Goal: Transaction & Acquisition: Purchase product/service

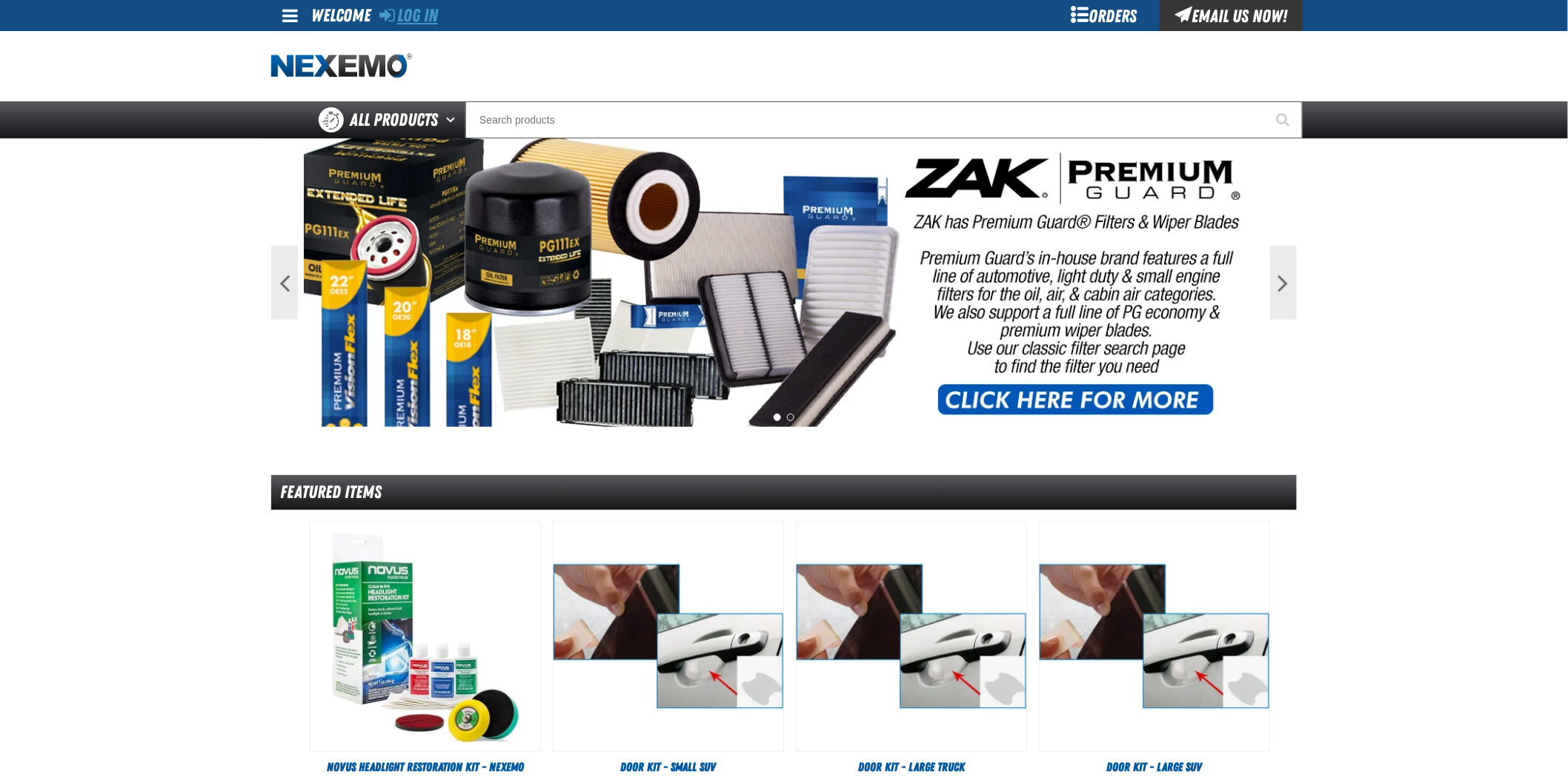
click at [431, 18] on link "Log In" at bounding box center [408, 16] width 58 height 21
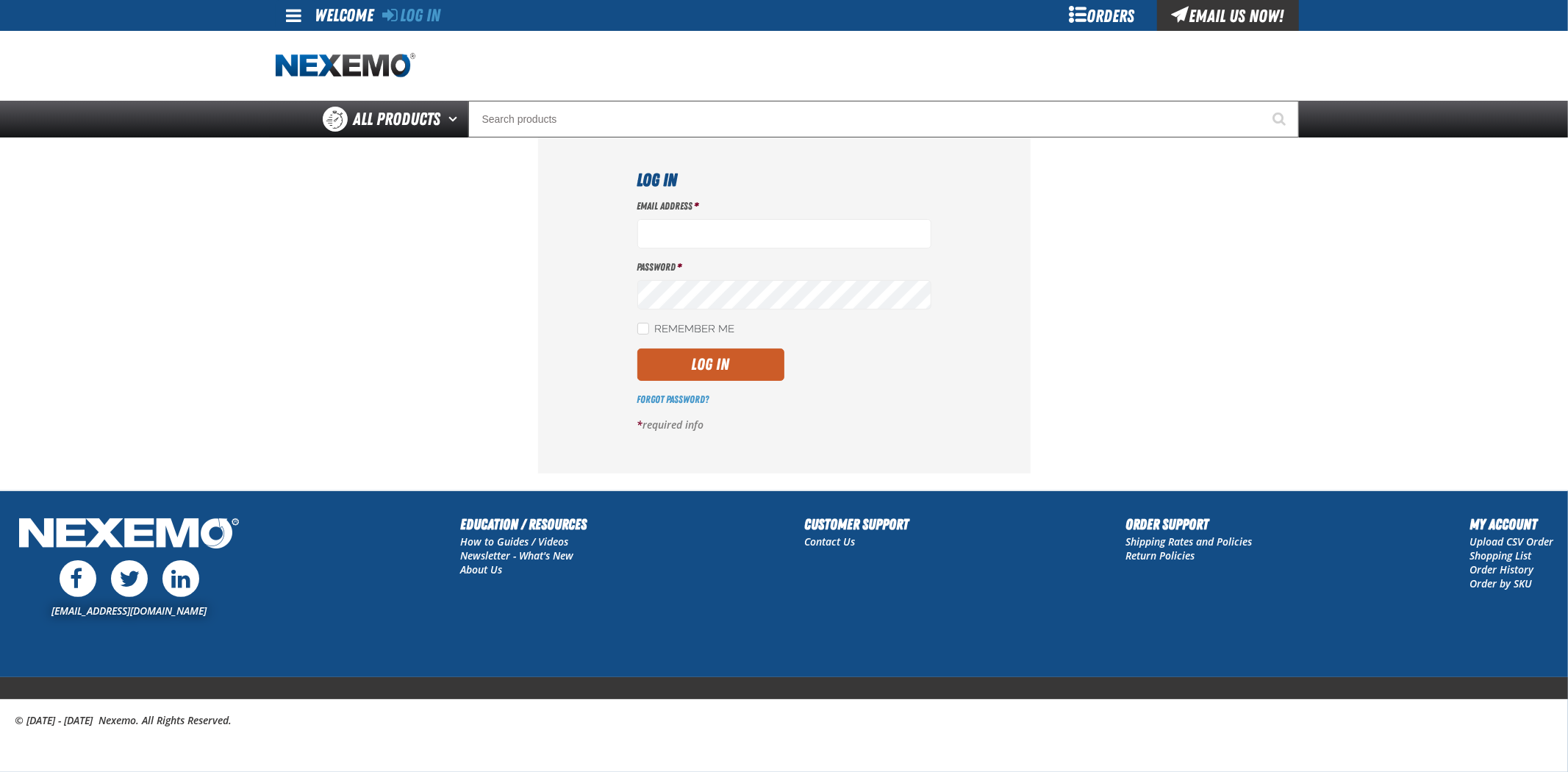
type input "[EMAIL_ADDRESS][DOMAIN_NAME]"
click at [712, 313] on div "Email Address * rmartin17@vtaig.com Password * Remember Me Log In *" at bounding box center [784, 322] width 294 height 245
click at [716, 333] on label "Remember Me" at bounding box center [685, 330] width 97 height 14
click at [649, 333] on input "Remember Me" at bounding box center [643, 329] width 12 height 12
checkbox input "true"
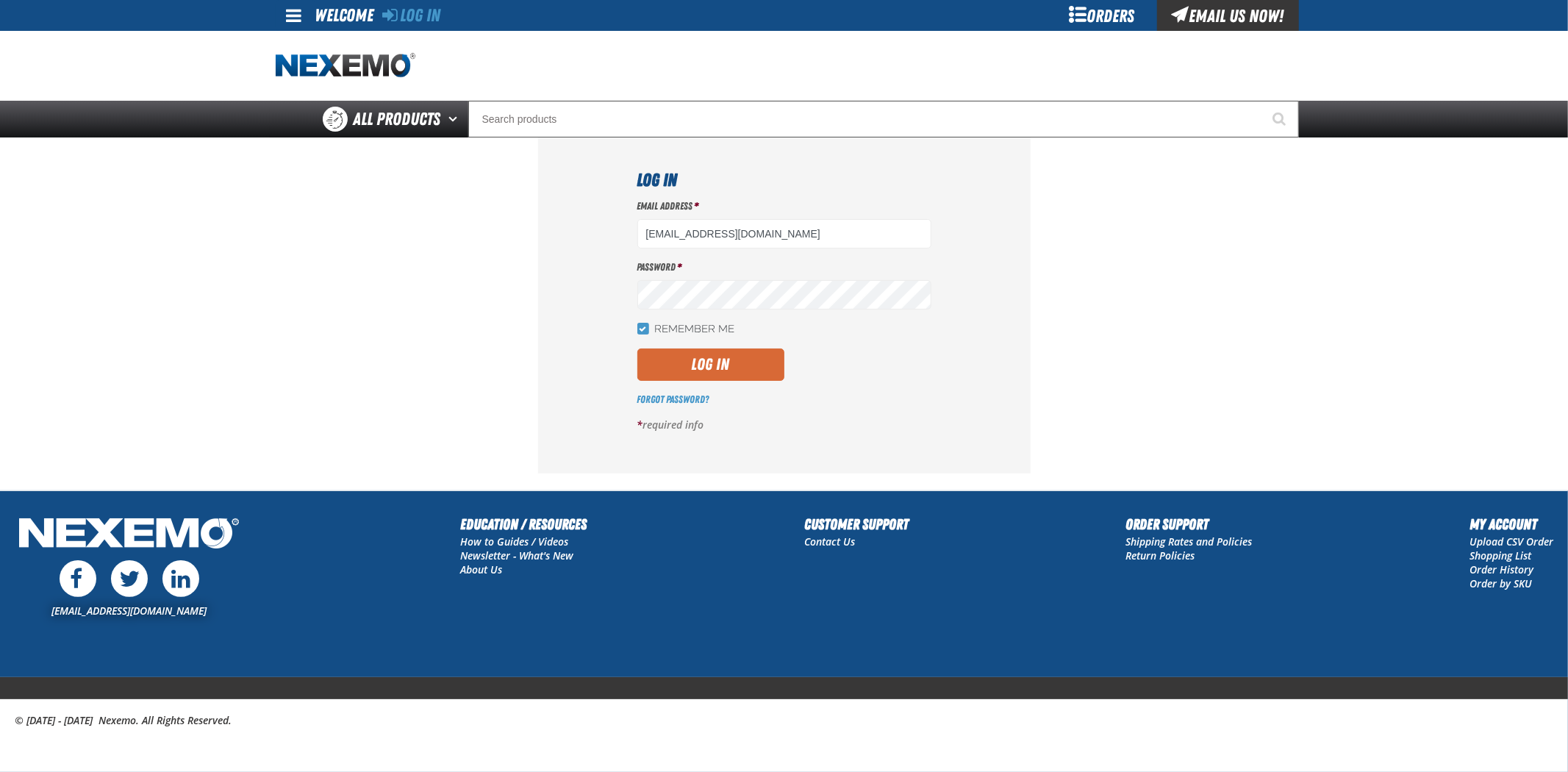
click at [733, 370] on button "Log In" at bounding box center [710, 365] width 147 height 33
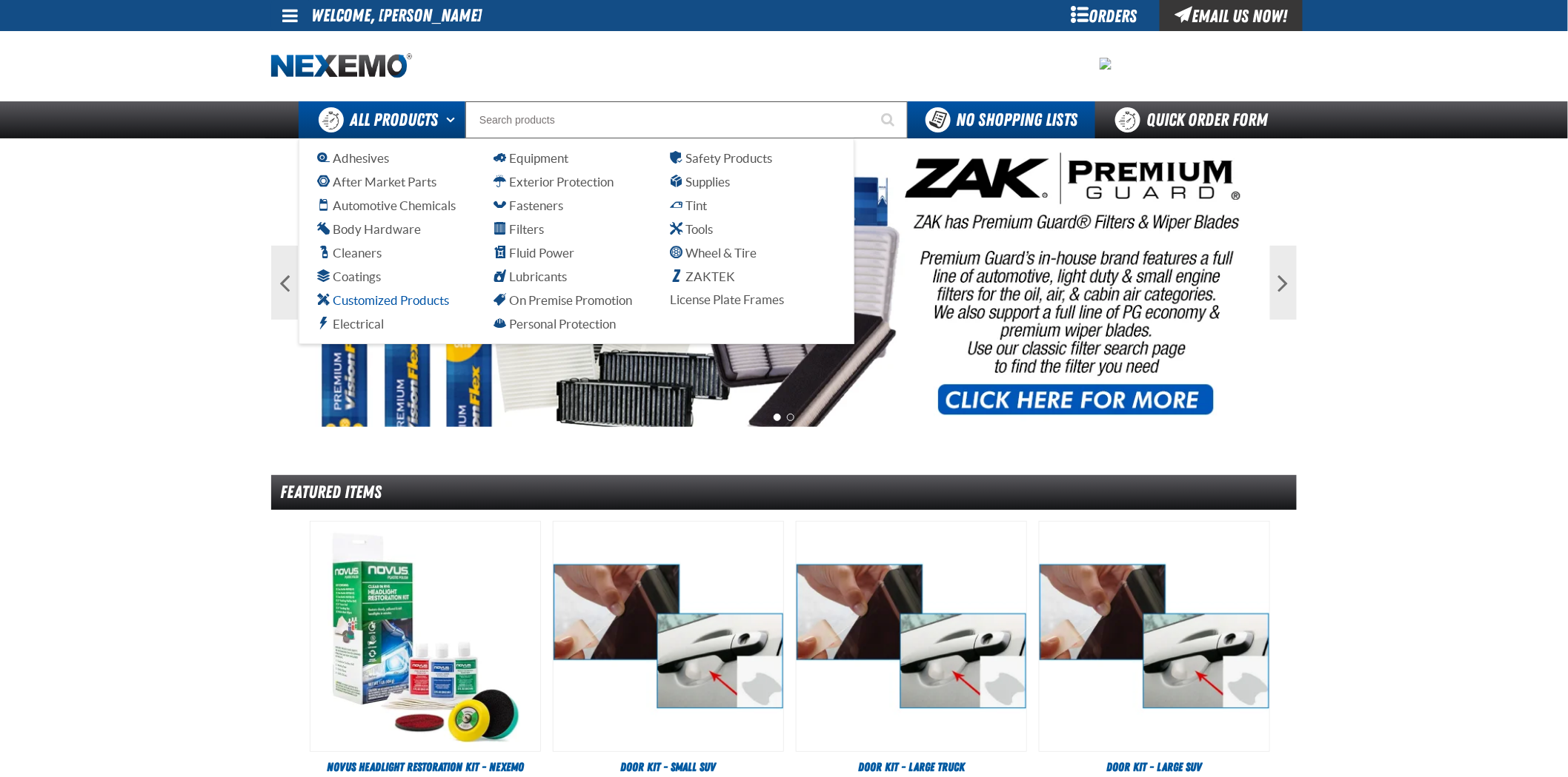
click at [381, 298] on span "Customized Products" at bounding box center [383, 300] width 132 height 14
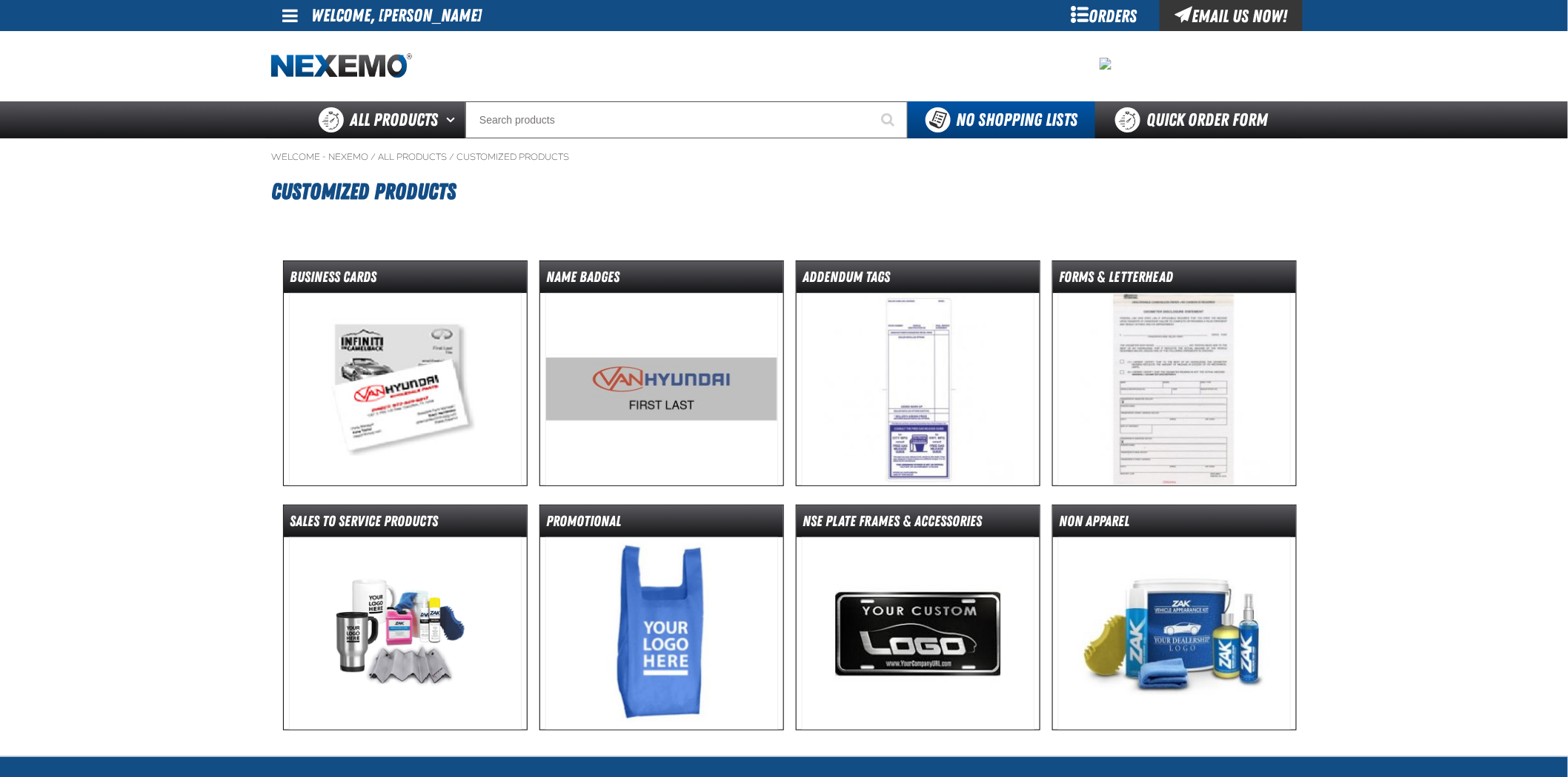
click at [361, 313] on img at bounding box center [406, 390] width 234 height 193
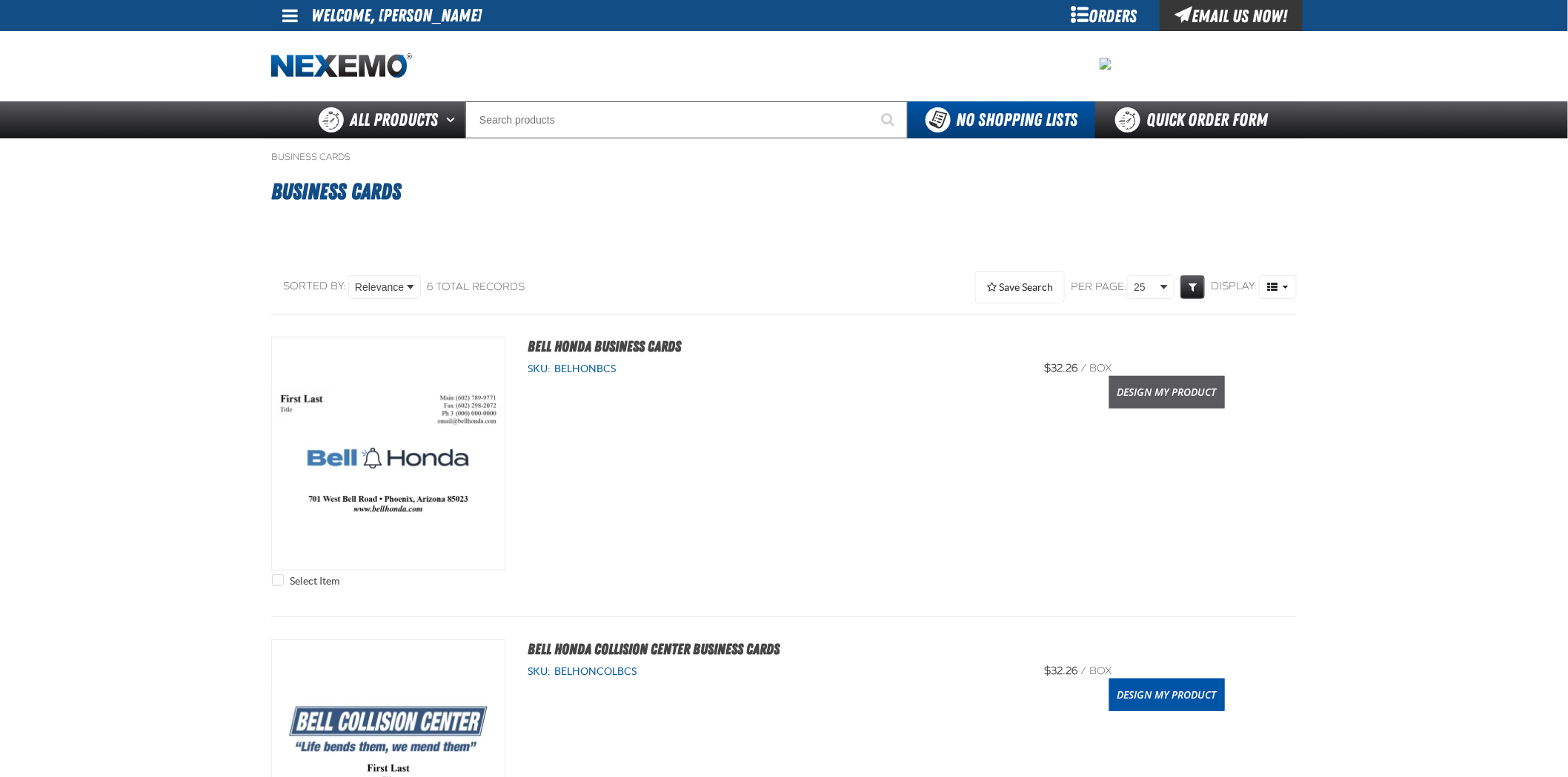
click at [1205, 397] on link "Design My Product" at bounding box center [1167, 392] width 116 height 33
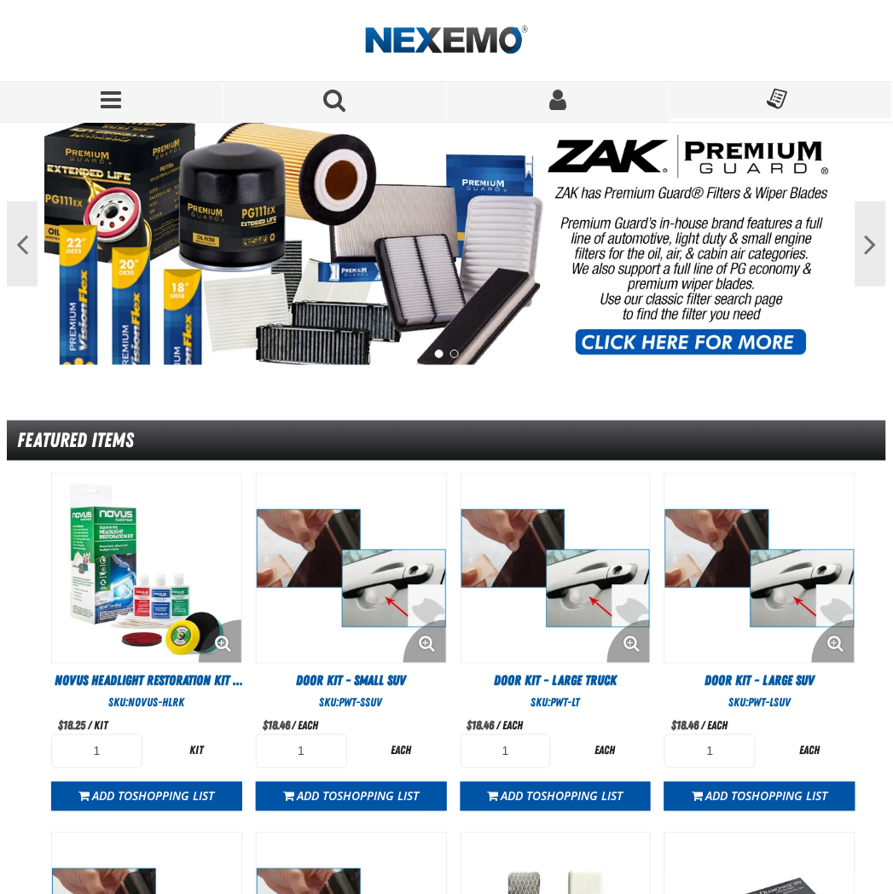
click at [121, 96] on span "Menu" at bounding box center [111, 100] width 20 height 24
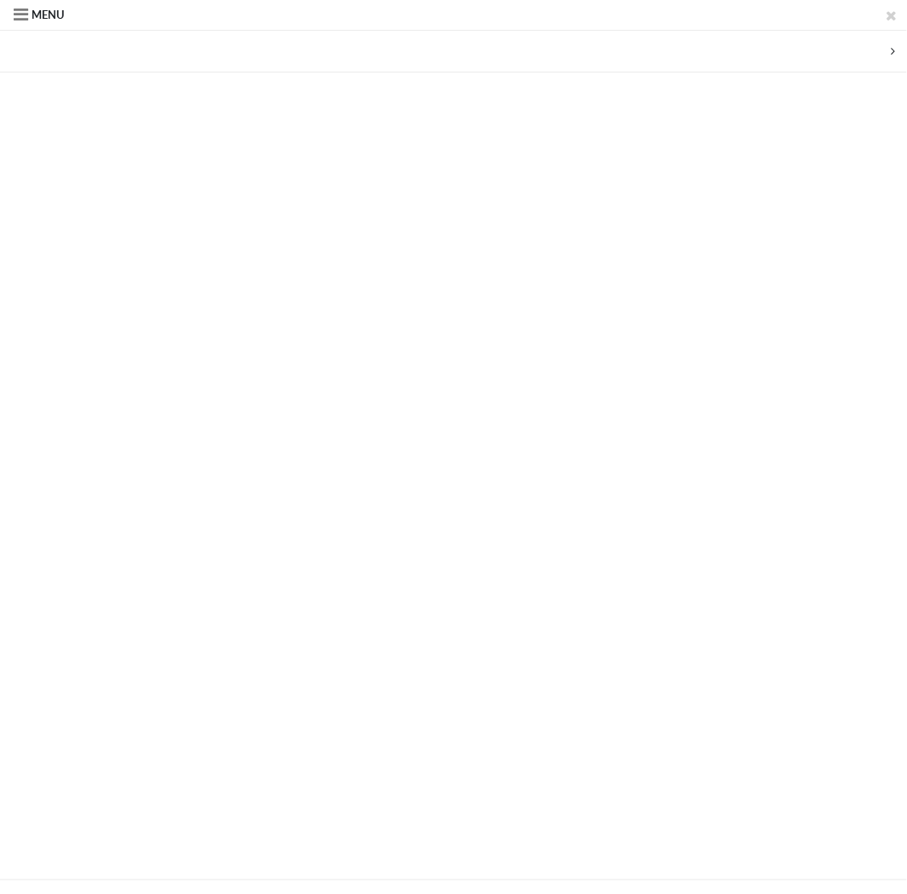
click at [23, 12] on span at bounding box center [21, 14] width 14 height 23
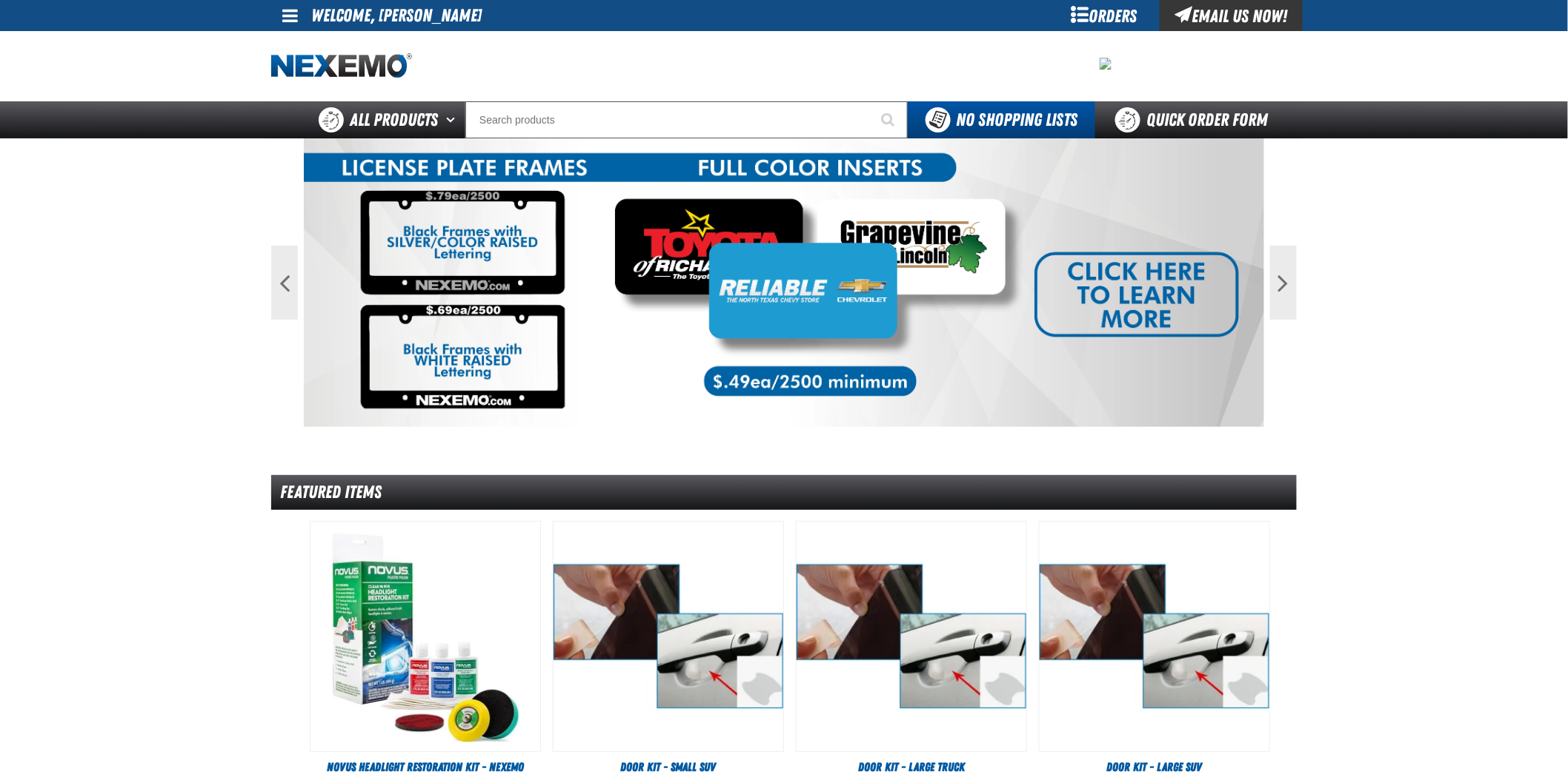
click at [307, 17] on link at bounding box center [291, 16] width 40 height 31
click at [294, 13] on span at bounding box center [290, 16] width 16 height 17
click at [775, 12] on div "Orders" at bounding box center [1104, 16] width 111 height 31
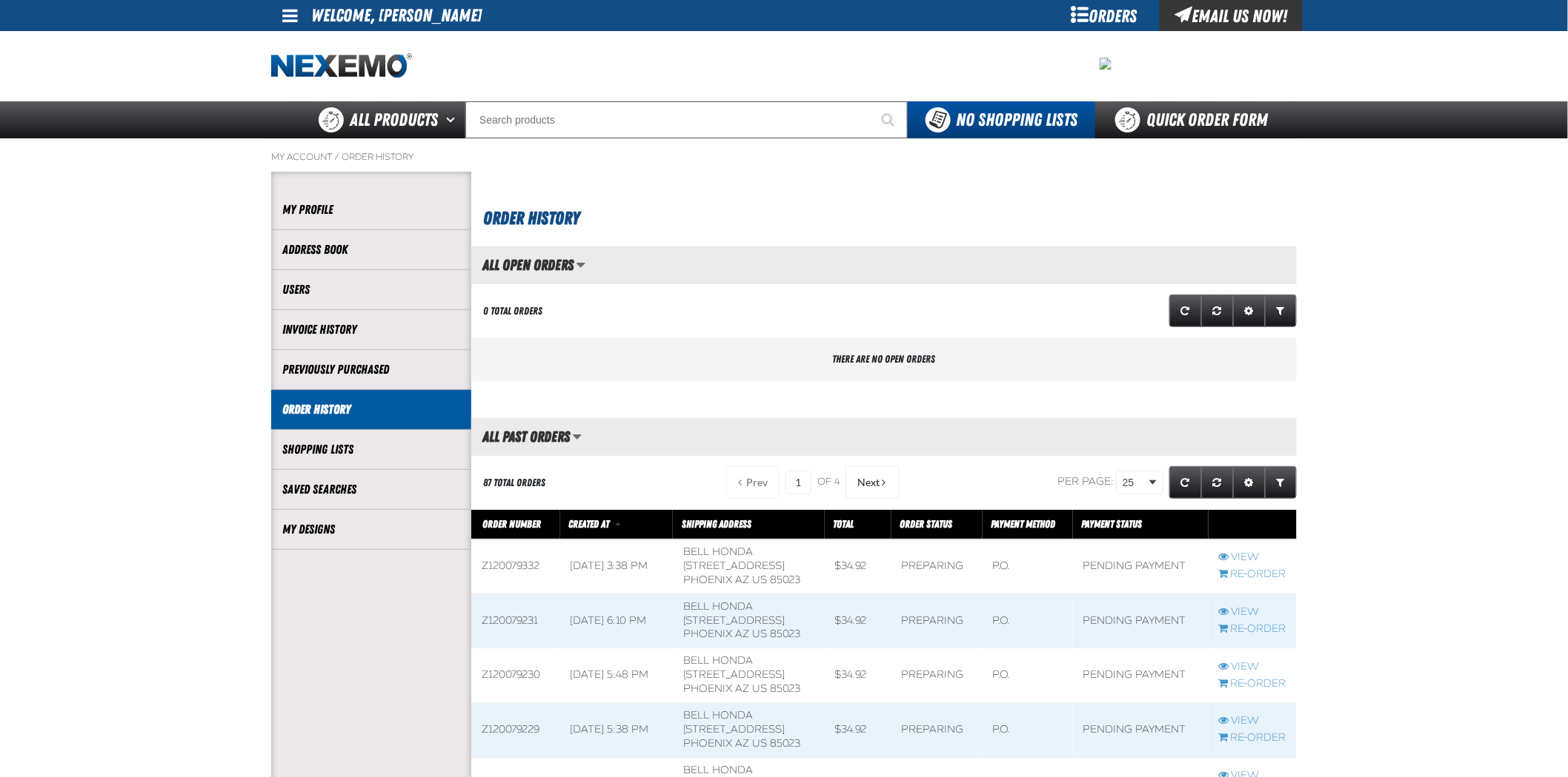
scroll to position [1, 1]
click at [382, 541] on li "My Designs" at bounding box center [371, 530] width 200 height 40
click at [305, 538] on li "My Designs" at bounding box center [371, 530] width 200 height 40
click at [328, 529] on link "My Designs" at bounding box center [371, 530] width 178 height 17
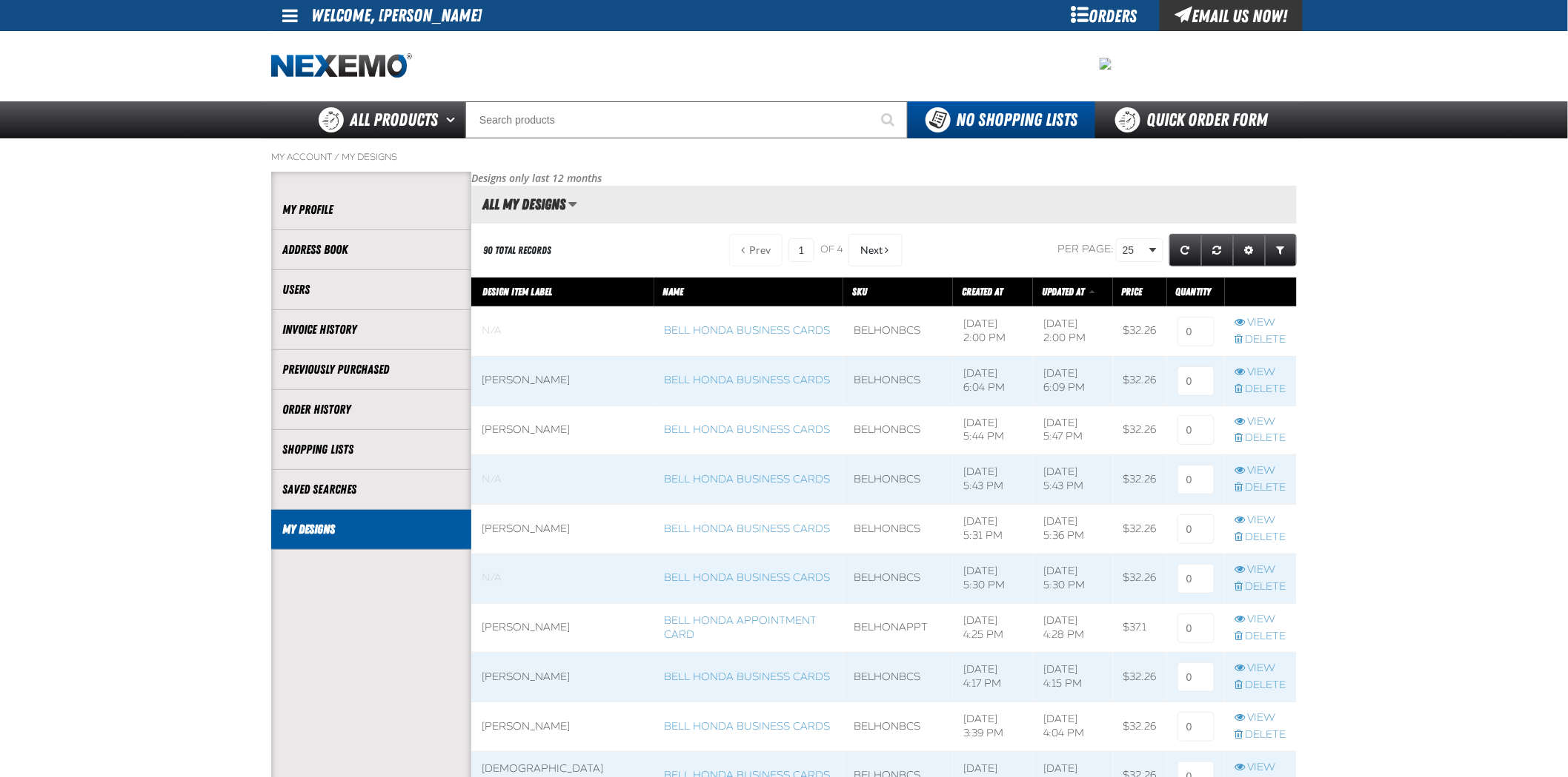
scroll to position [1, 1]
click at [1260, 372] on link "View" at bounding box center [1260, 372] width 51 height 14
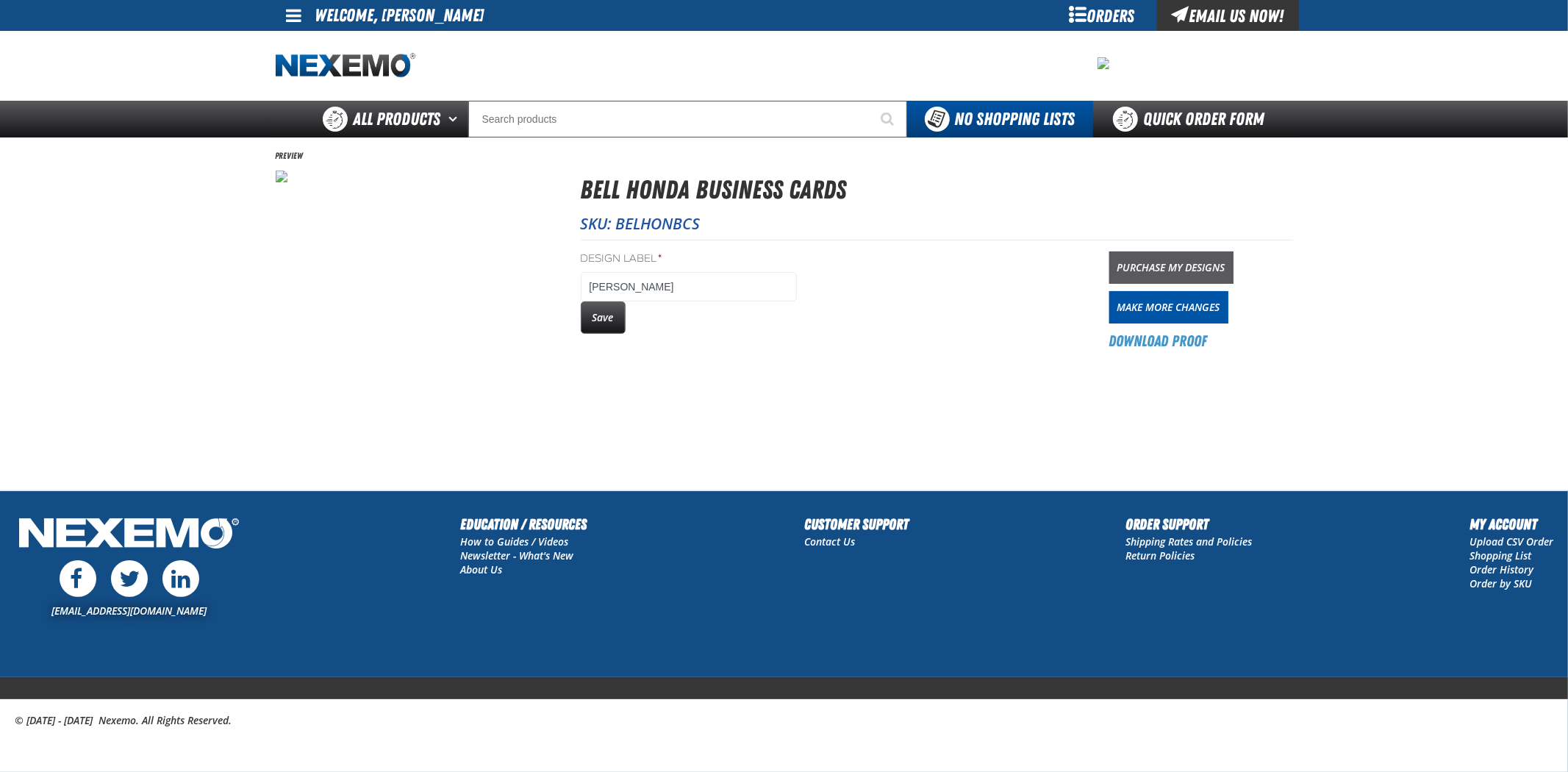
click at [1203, 261] on link "Purchase My Designs" at bounding box center [1171, 268] width 124 height 33
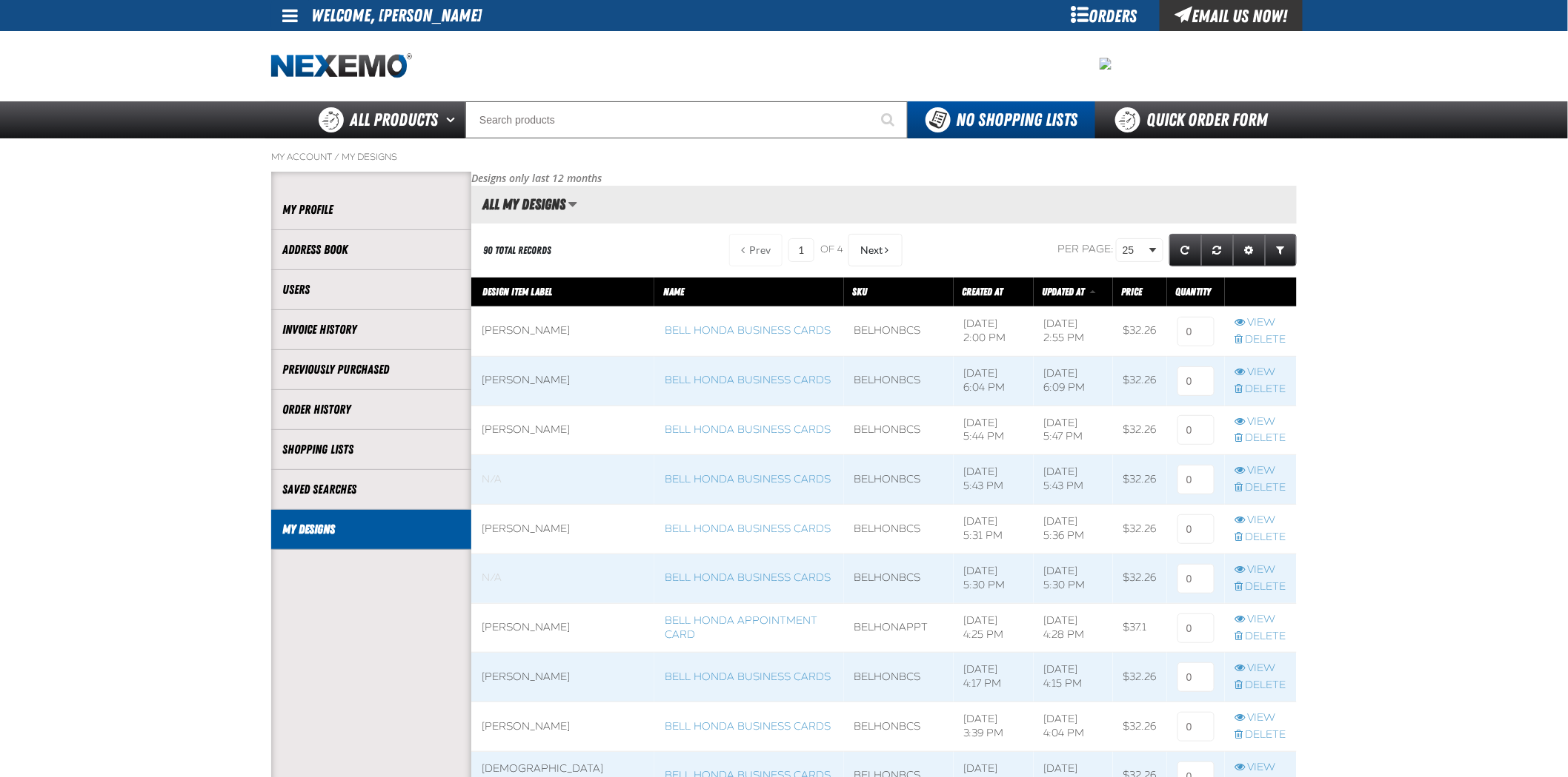
scroll to position [1, 1]
click at [1199, 332] on input at bounding box center [1195, 332] width 37 height 30
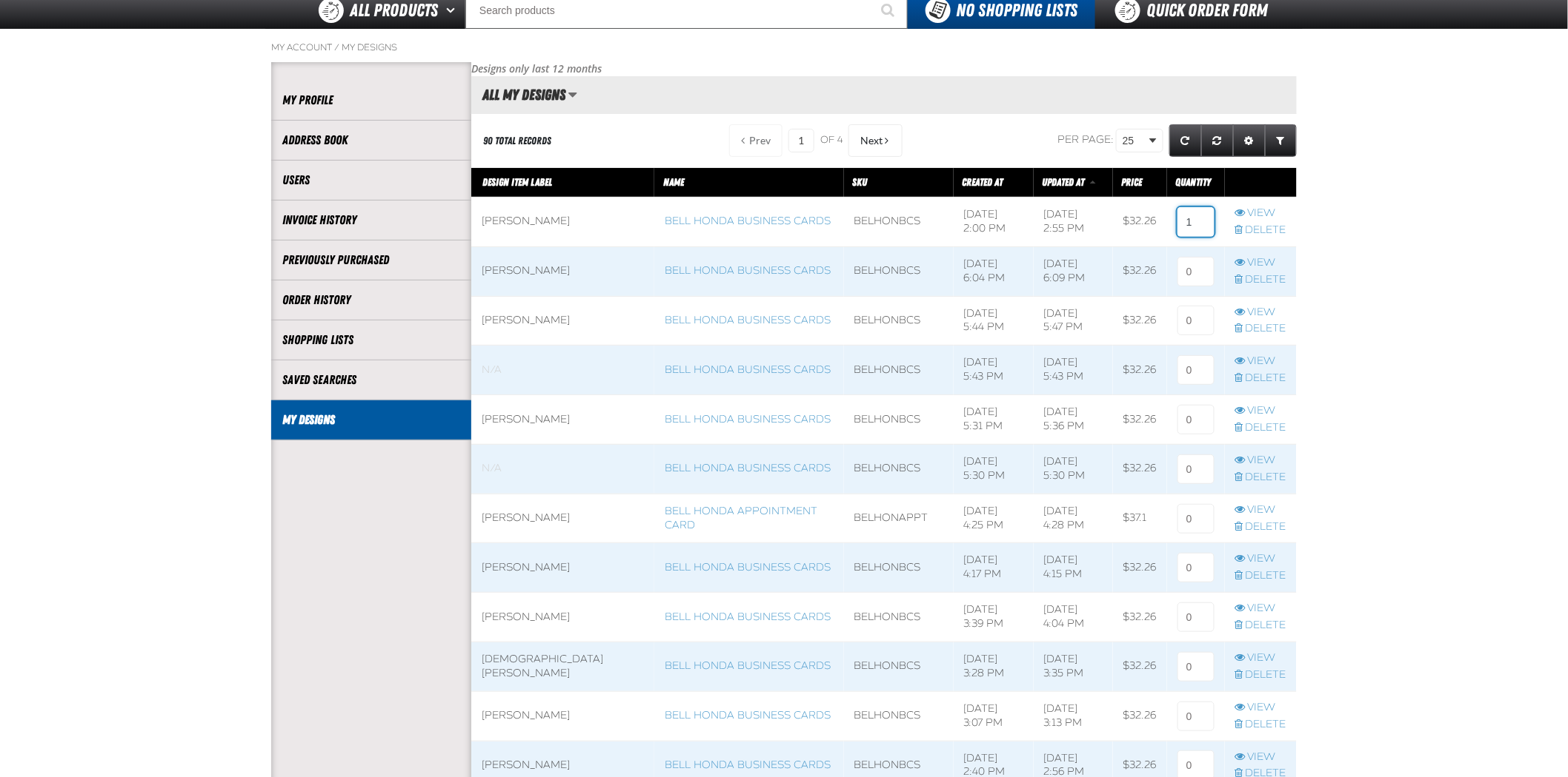
scroll to position [0, 0]
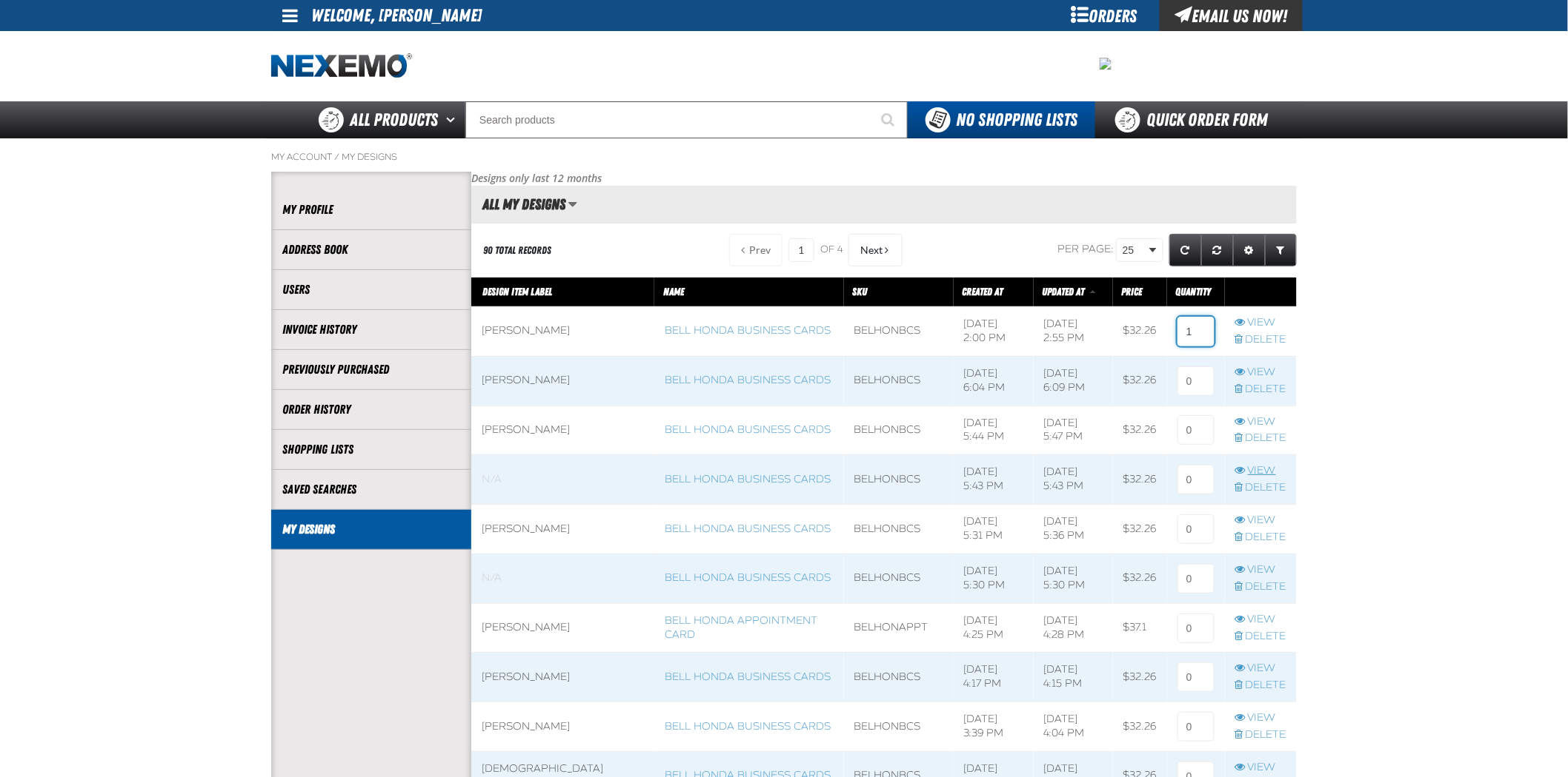
type input "1"
click at [1263, 471] on link "View" at bounding box center [1260, 471] width 51 height 14
click at [1183, 329] on input at bounding box center [1195, 332] width 37 height 30
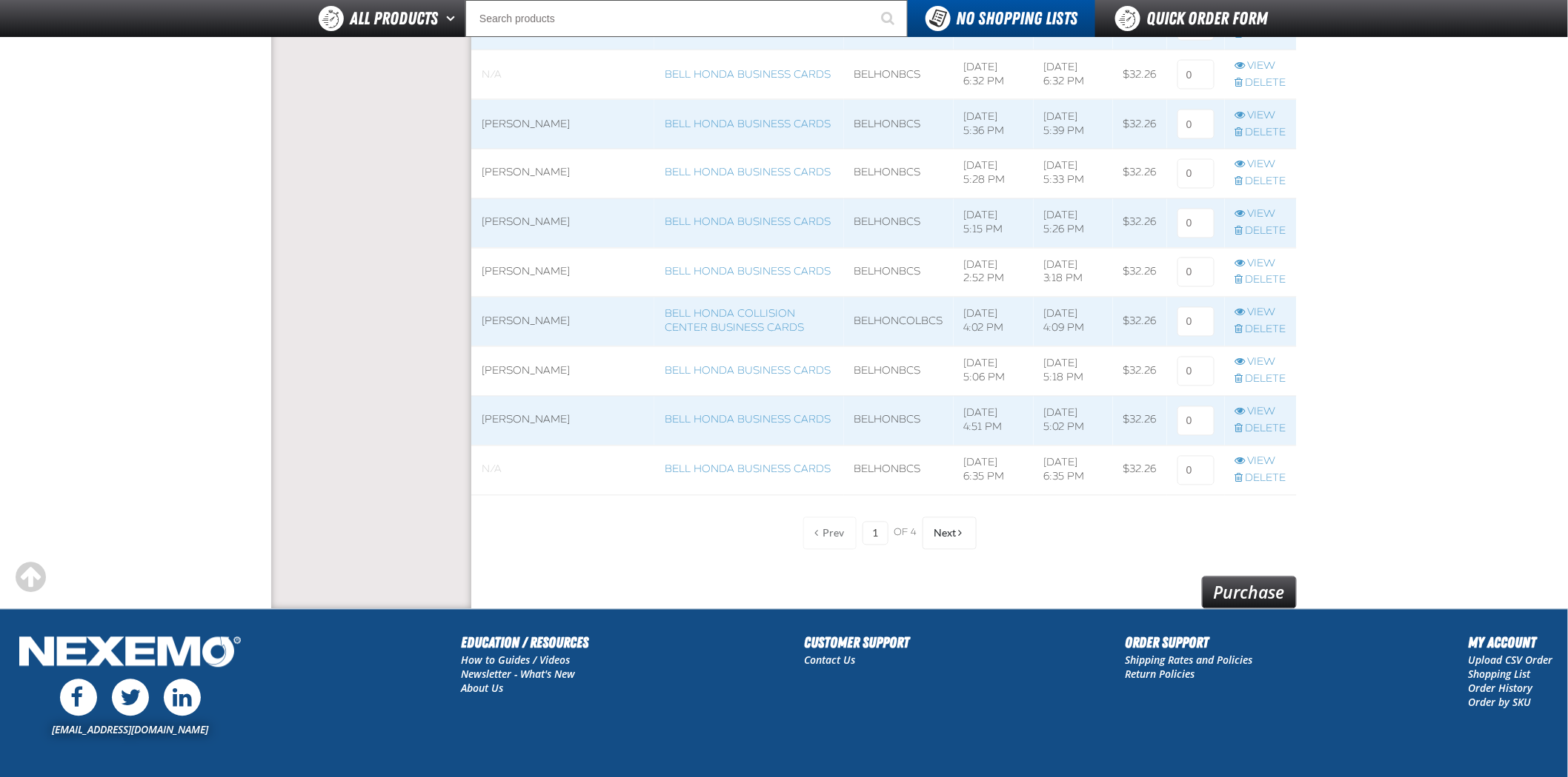
scroll to position [1126, 0]
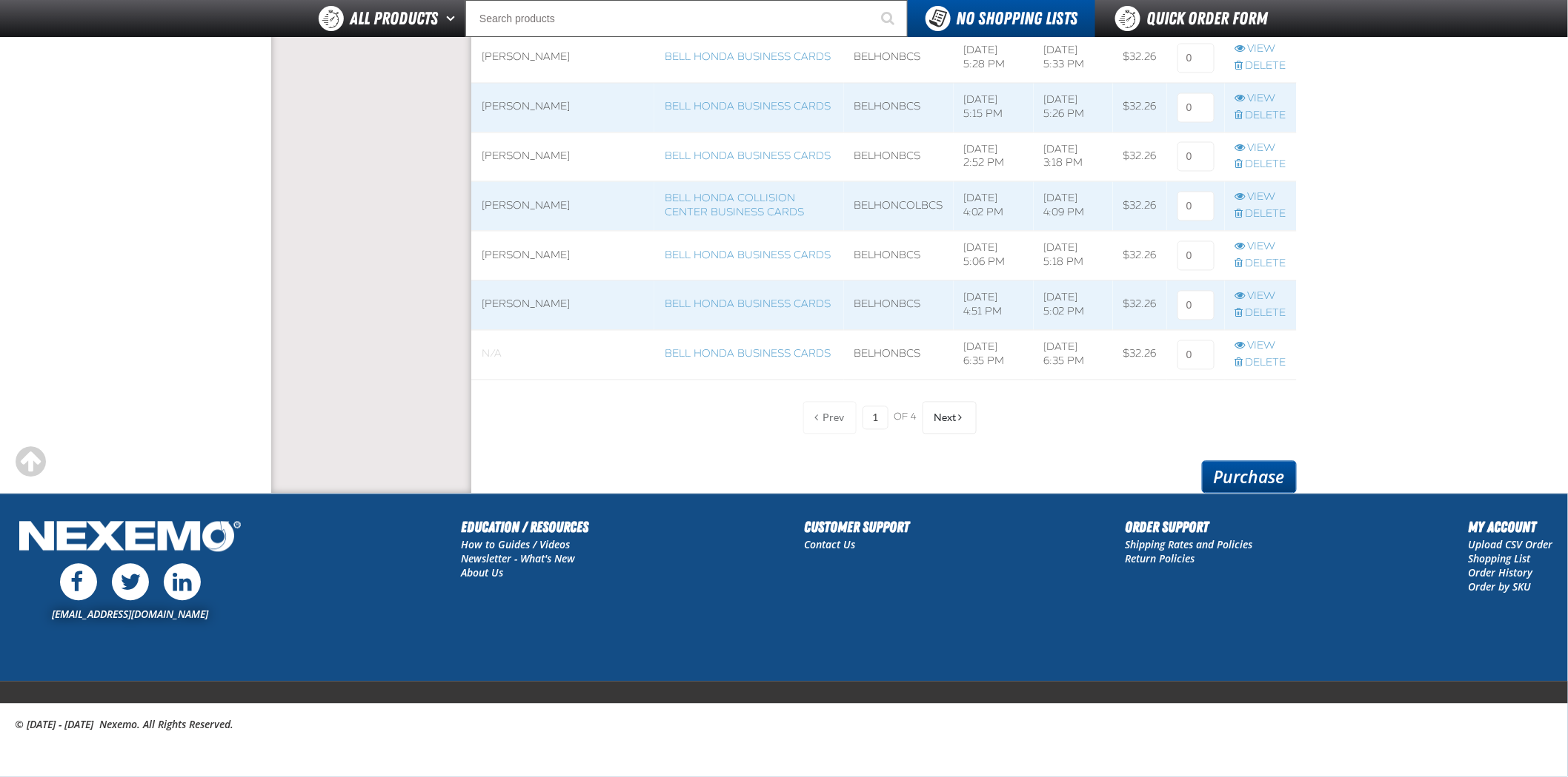
type input "1"
click at [1256, 468] on link "Purchase" at bounding box center [1248, 477] width 95 height 33
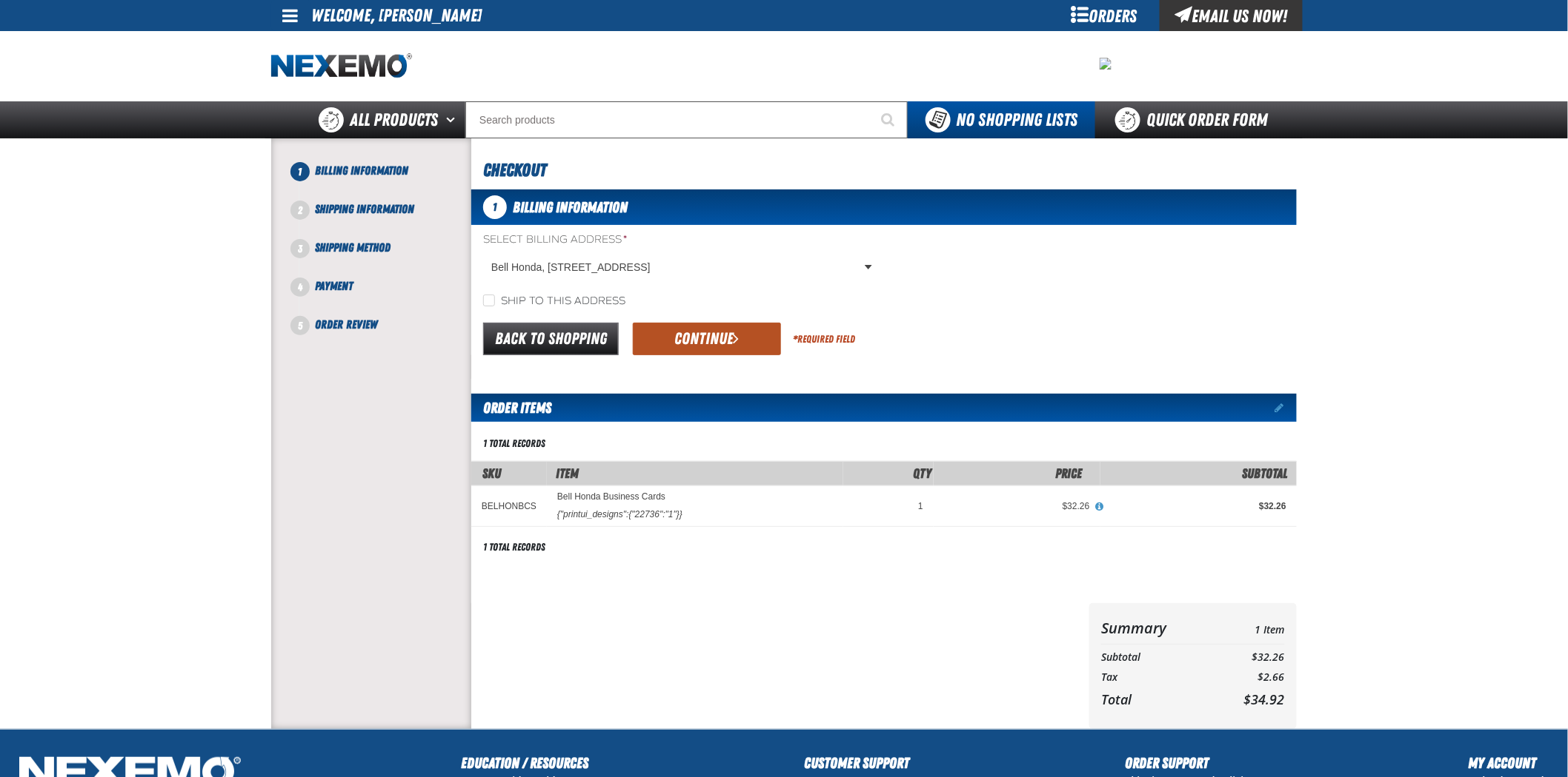
click at [764, 342] on button "Continue" at bounding box center [706, 339] width 149 height 33
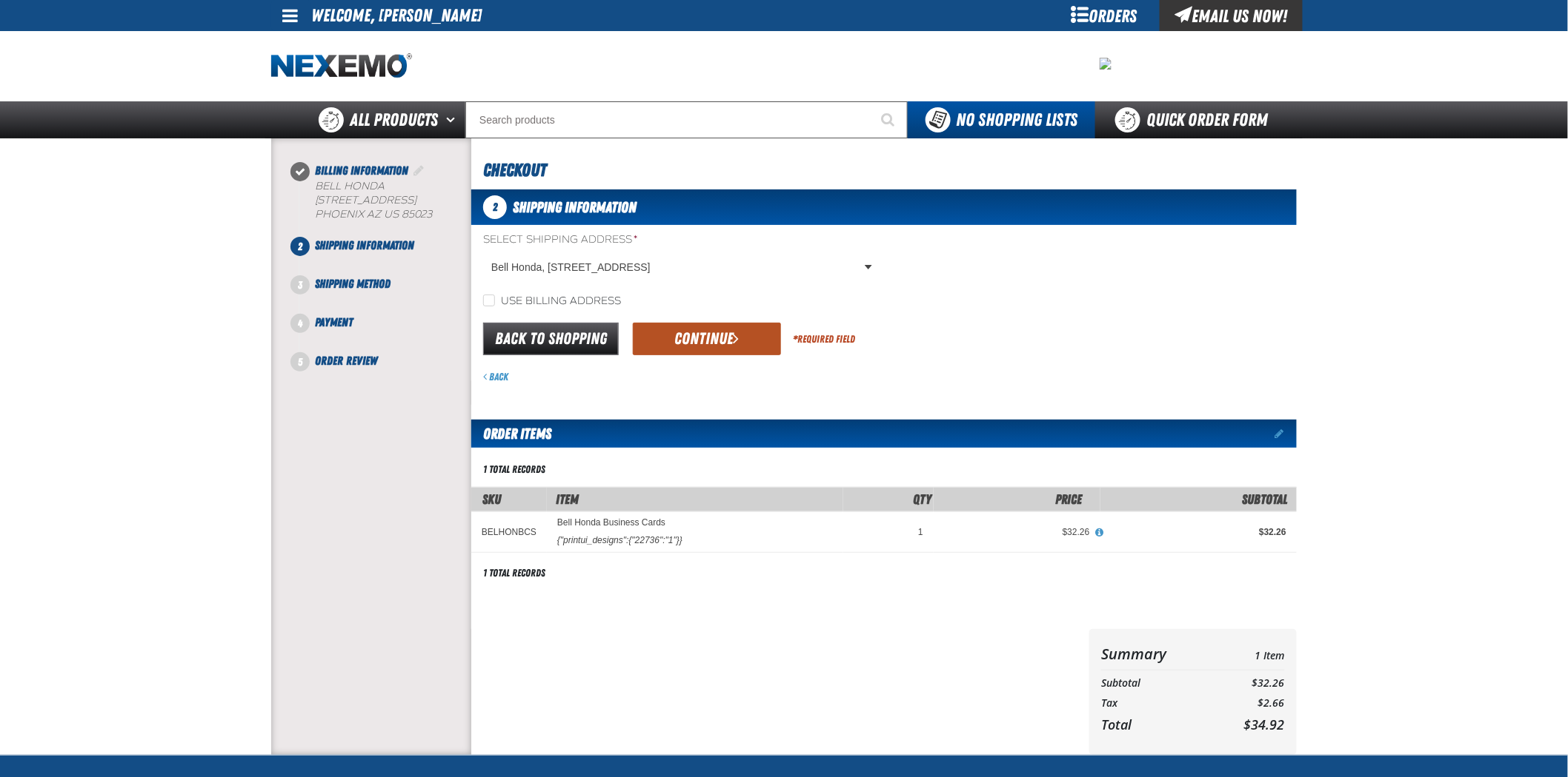
click at [737, 352] on button "Continue" at bounding box center [706, 339] width 149 height 33
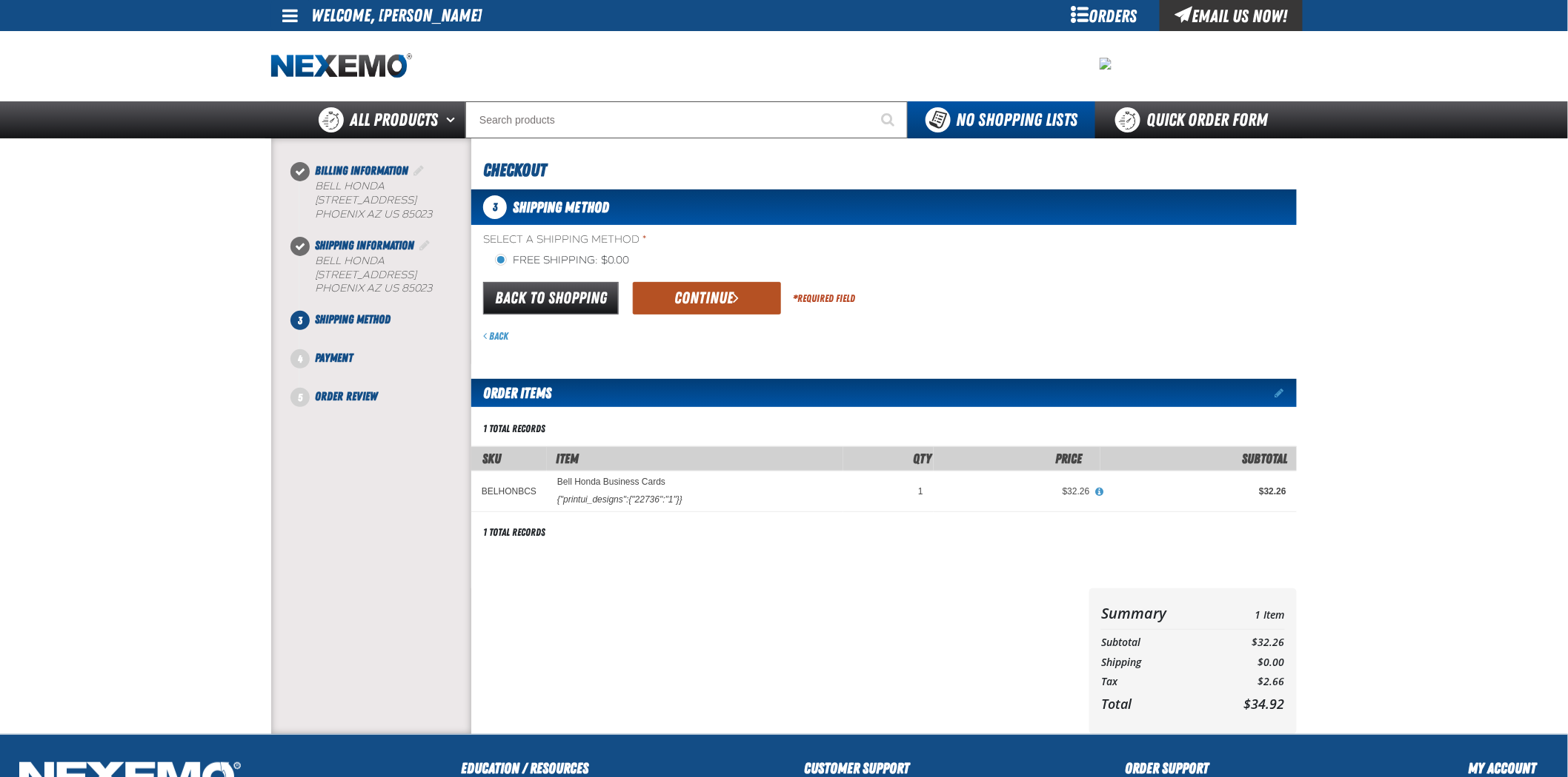
click at [737, 305] on span "submit" at bounding box center [736, 297] width 6 height 16
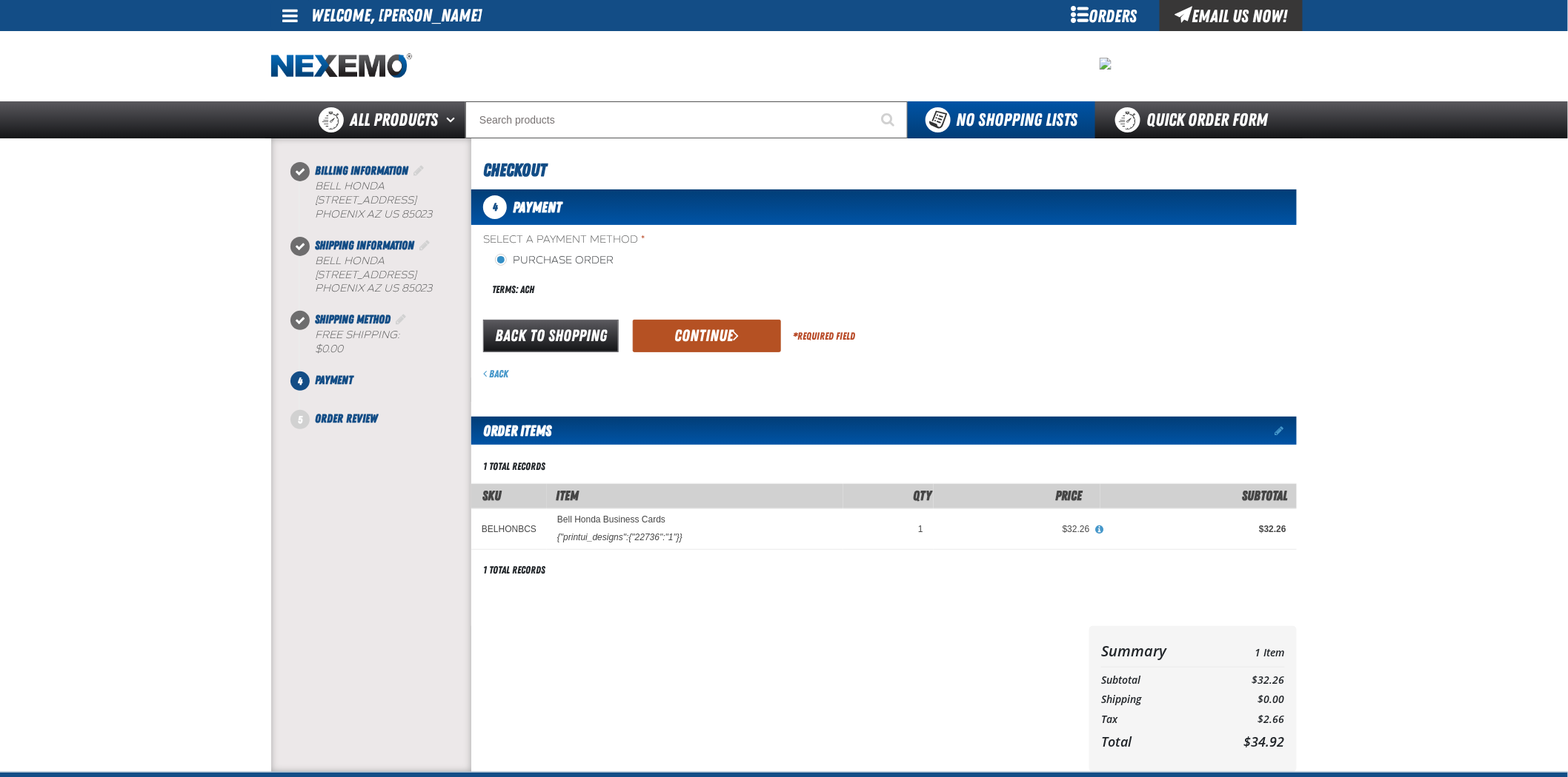
click at [726, 345] on button "Continue" at bounding box center [706, 336] width 149 height 33
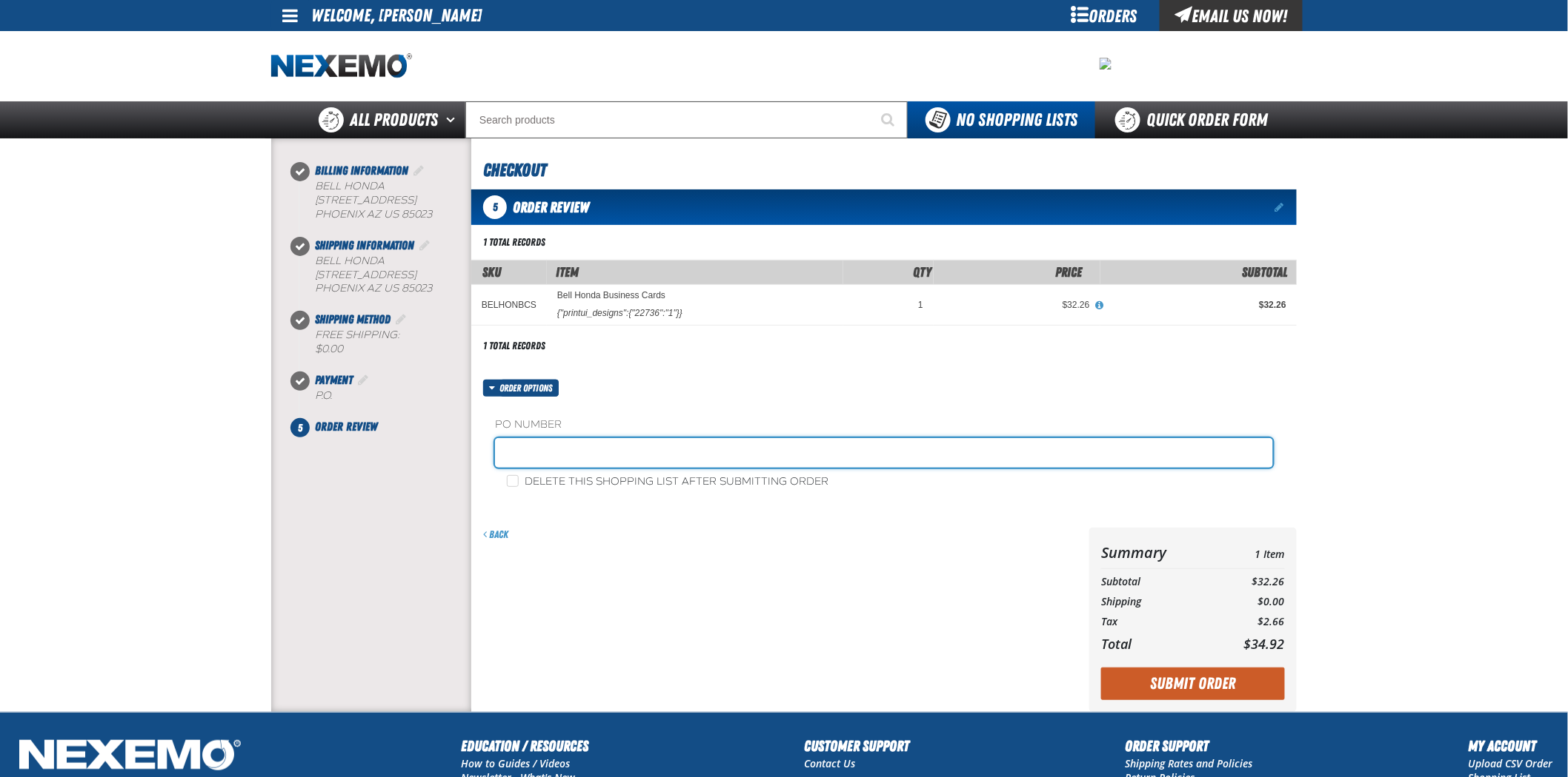
click at [539, 455] on input "text" at bounding box center [883, 453] width 777 height 30
type input "092625FS"
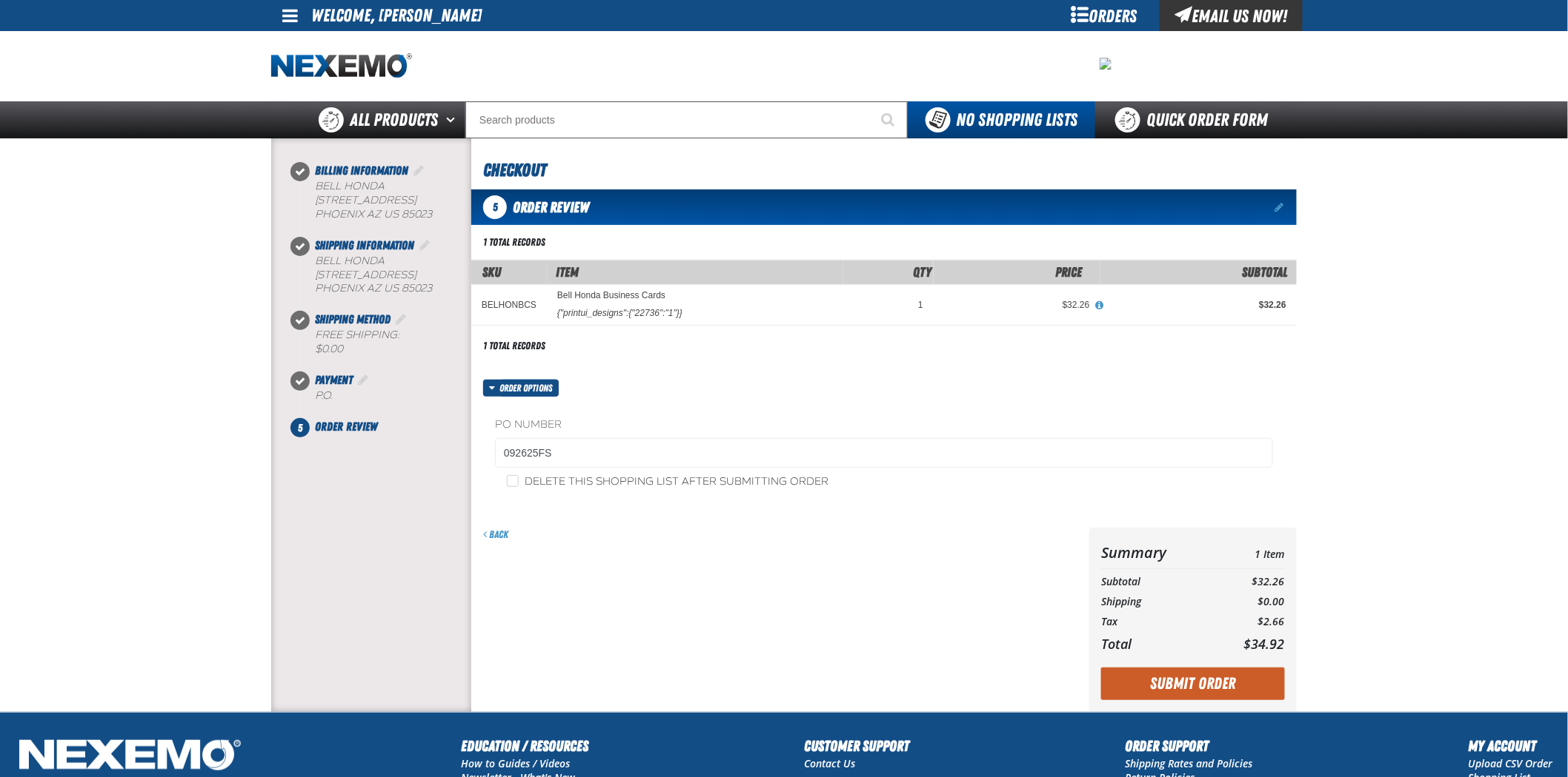
drag, startPoint x: 1153, startPoint y: 683, endPoint x: 869, endPoint y: 721, distance: 286.5
click at [1152, 683] on button "Submit Order" at bounding box center [1192, 684] width 183 height 33
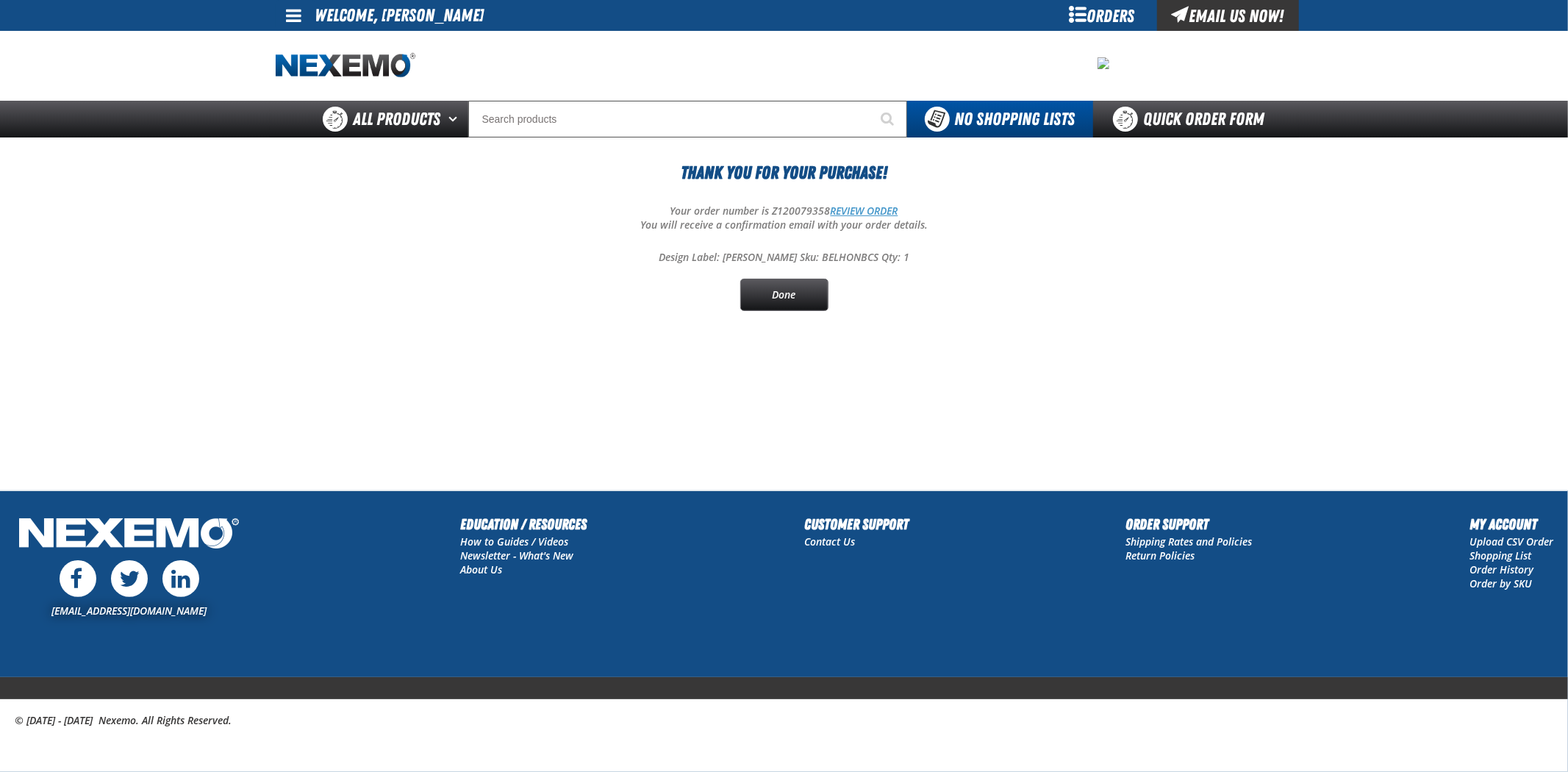
click at [848, 209] on link "REVIEW ORDER" at bounding box center [865, 210] width 67 height 14
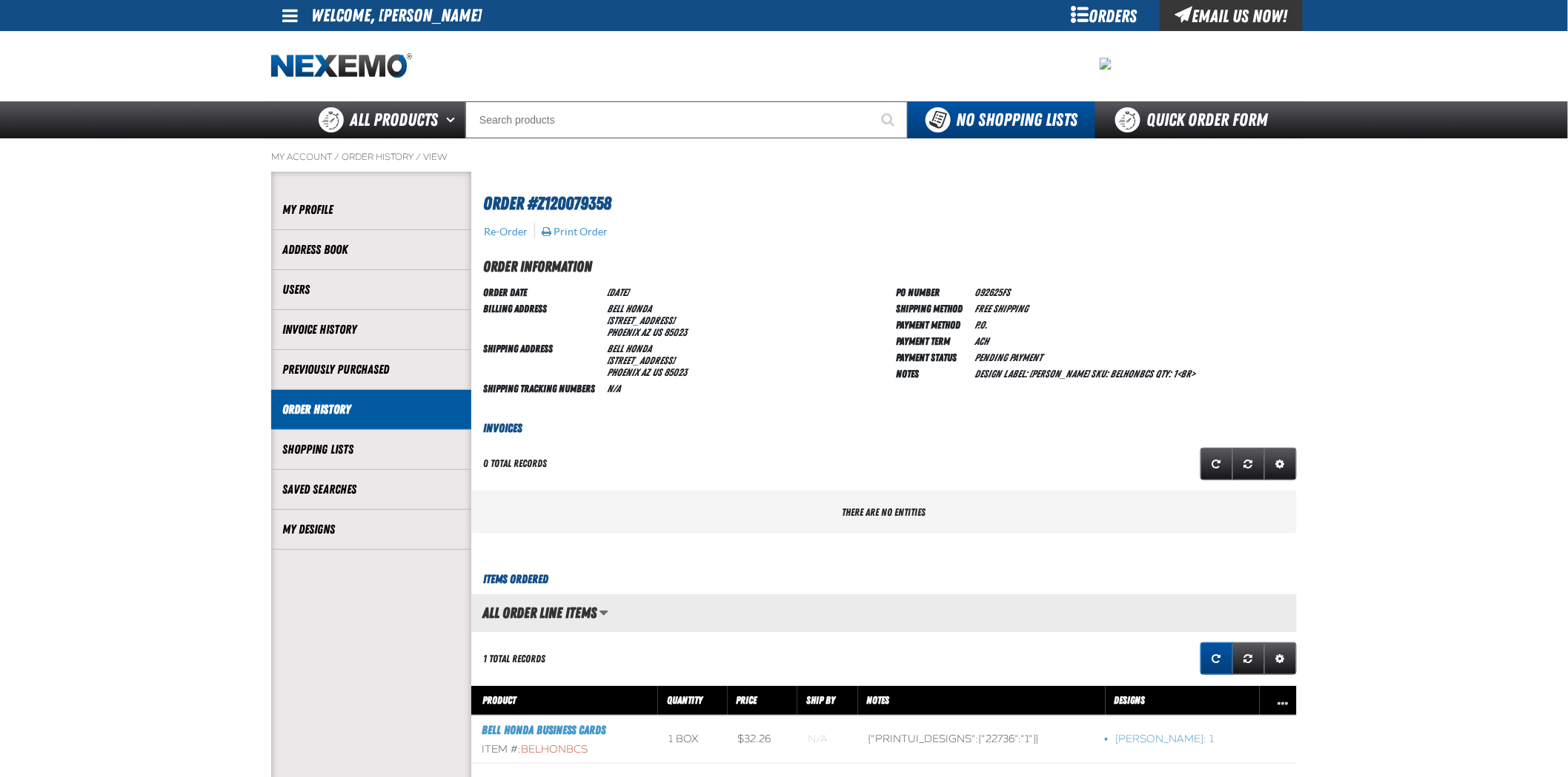
scroll to position [1, 1]
click at [312, 523] on link "My Designs" at bounding box center [371, 530] width 178 height 17
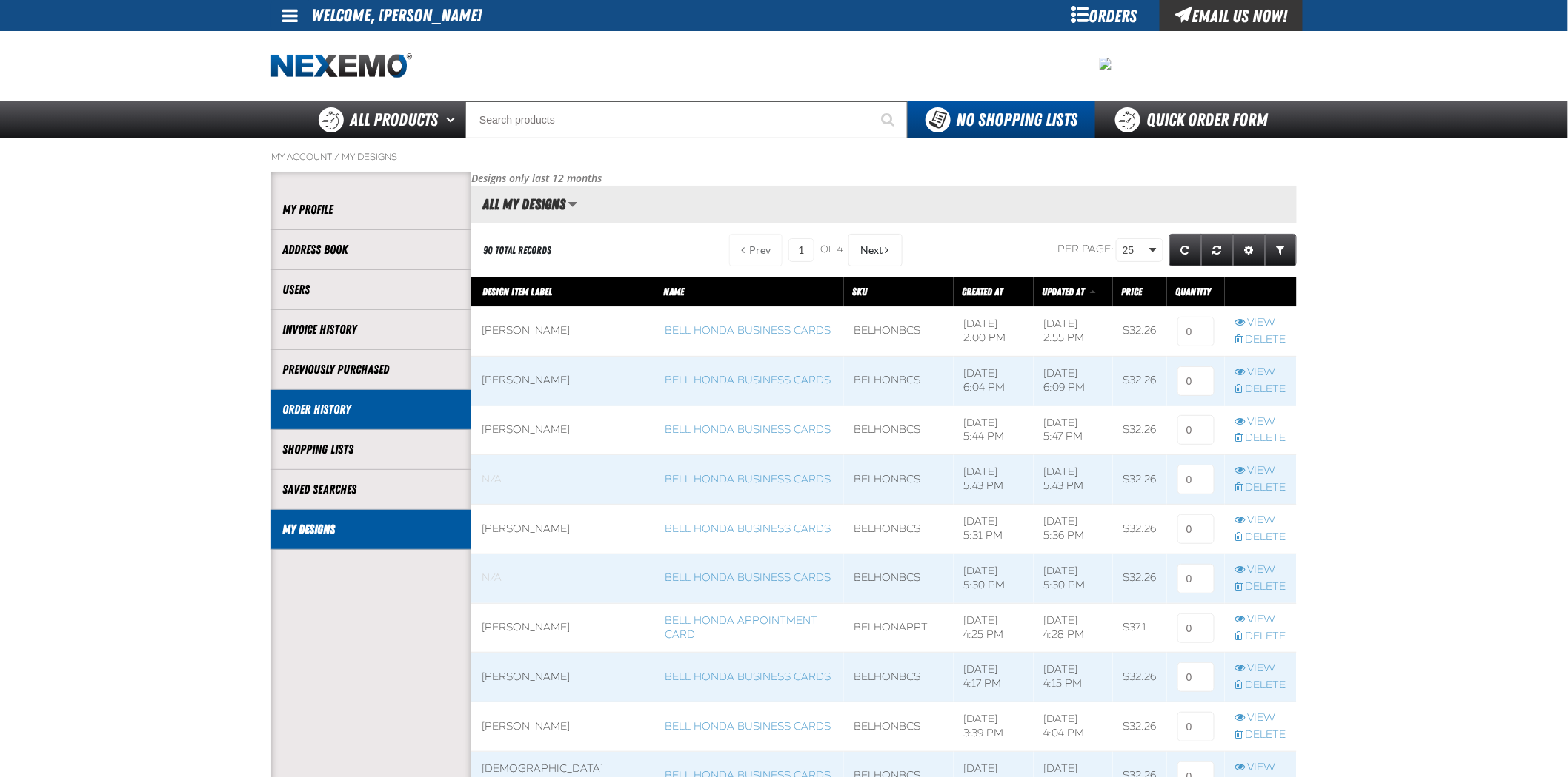
scroll to position [1, 1]
click at [390, 402] on link "Order History" at bounding box center [371, 410] width 178 height 17
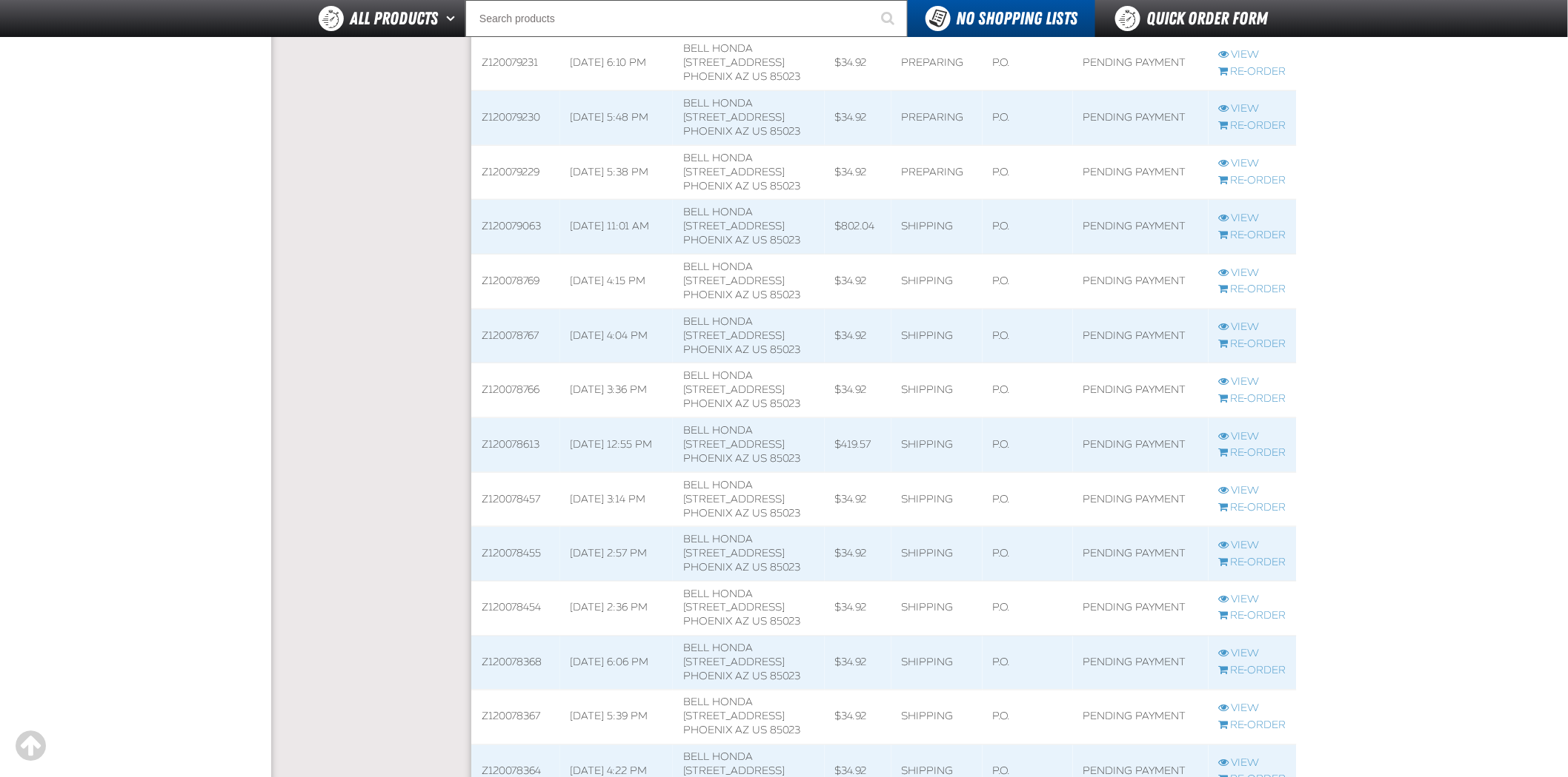
scroll to position [329, 0]
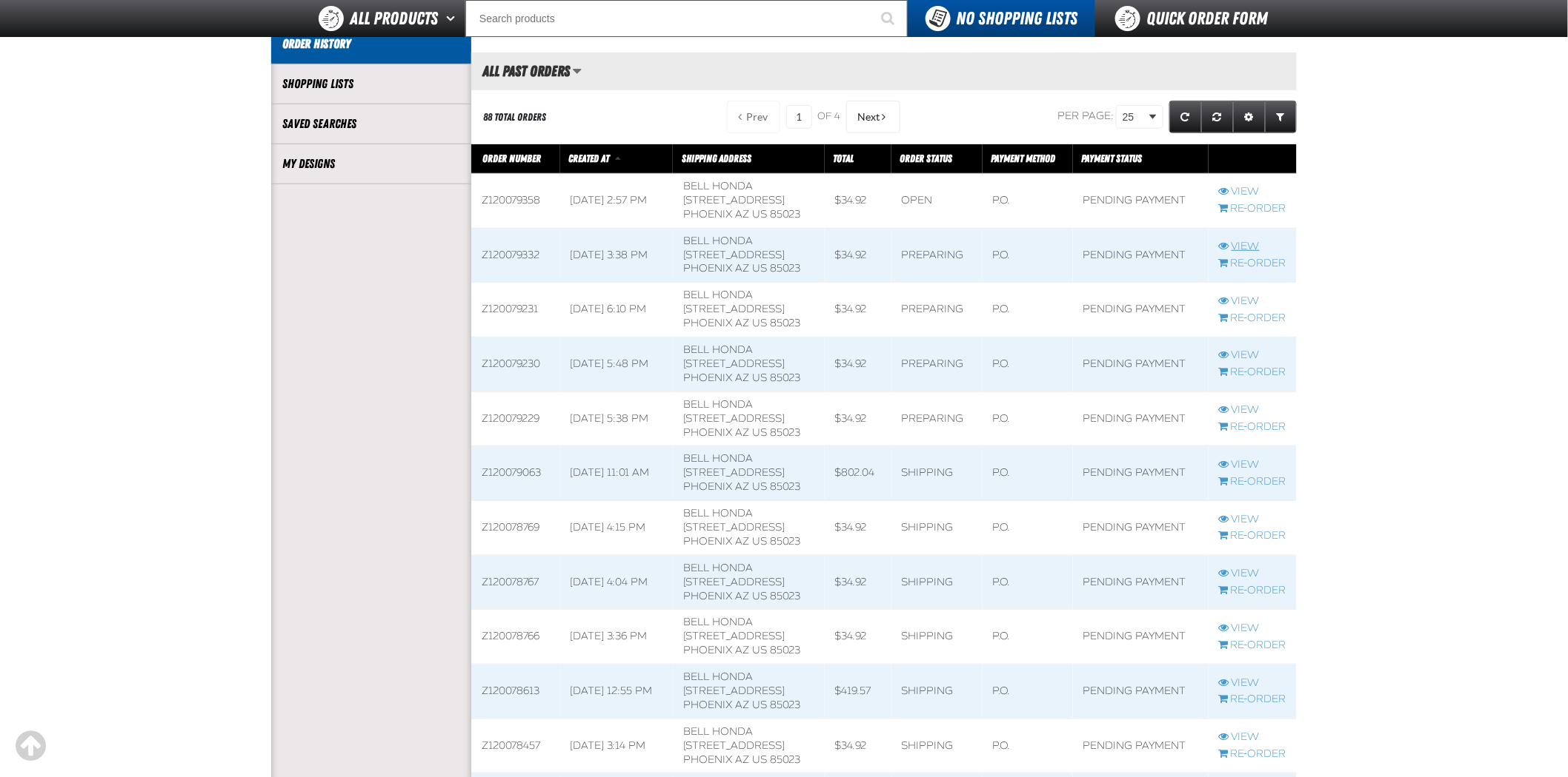
click at [1247, 248] on link "View" at bounding box center [1253, 247] width 68 height 14
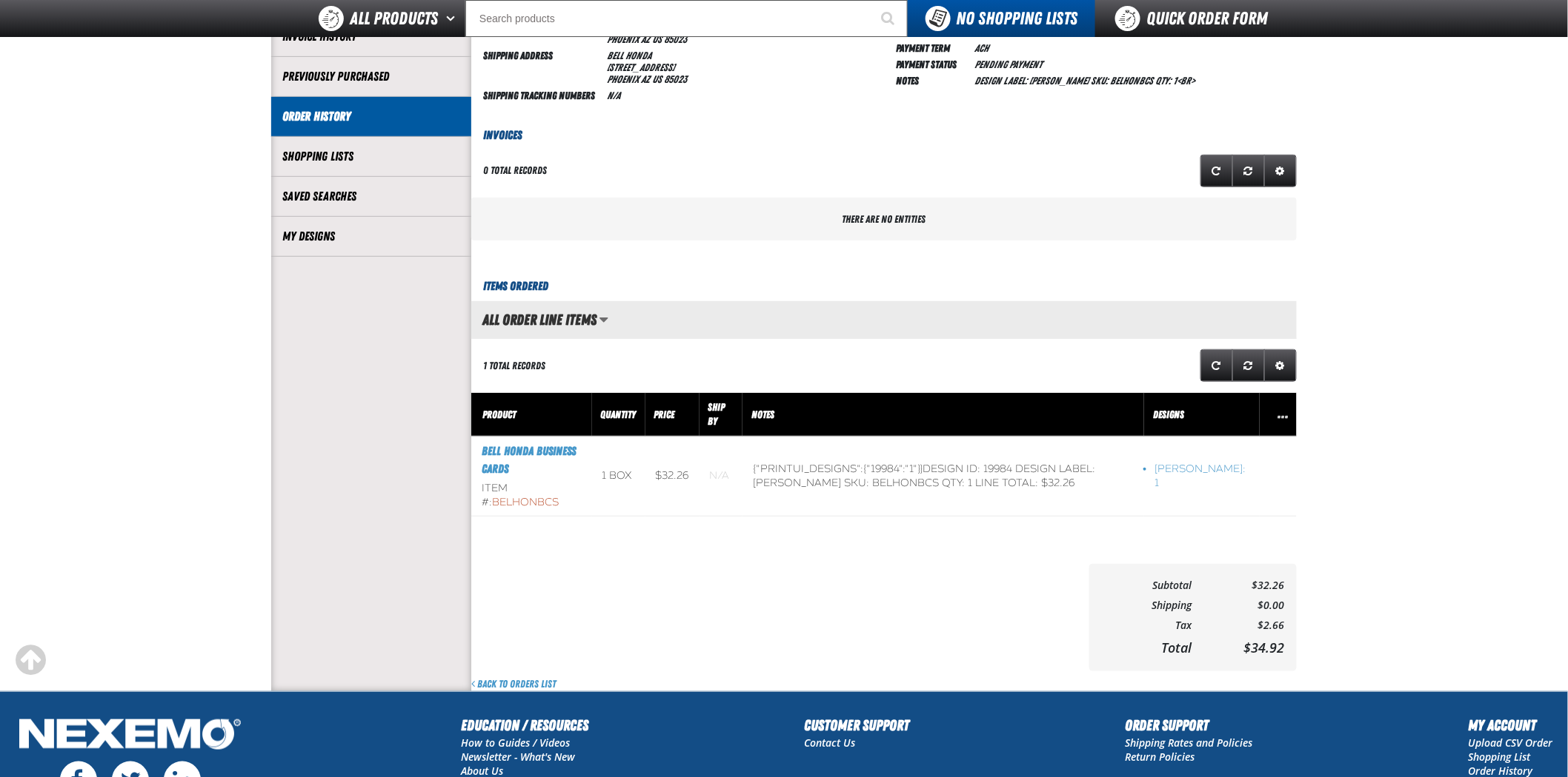
scroll to position [247, 0]
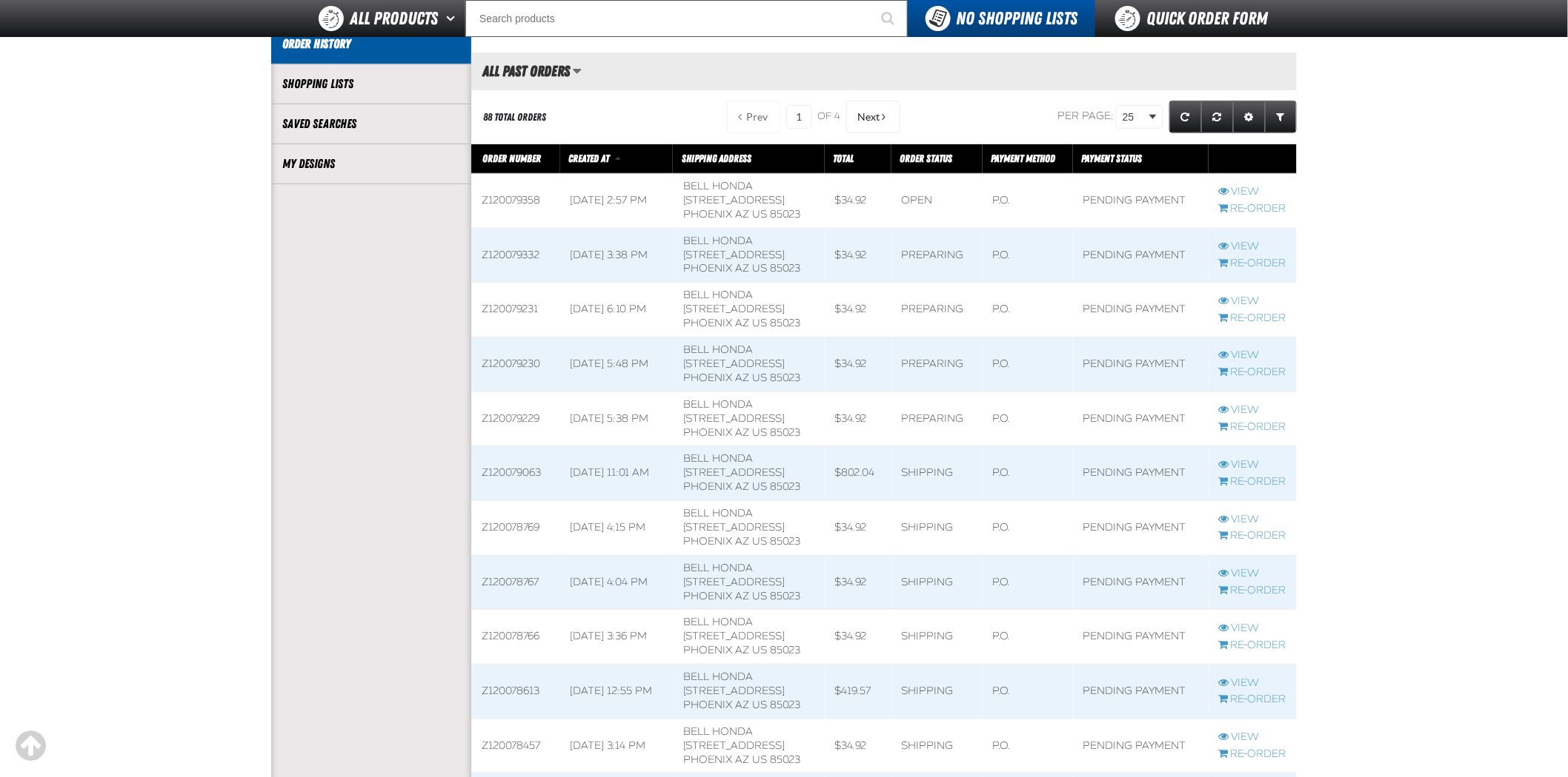
scroll to position [1, 1]
